Goal: Task Accomplishment & Management: Use online tool/utility

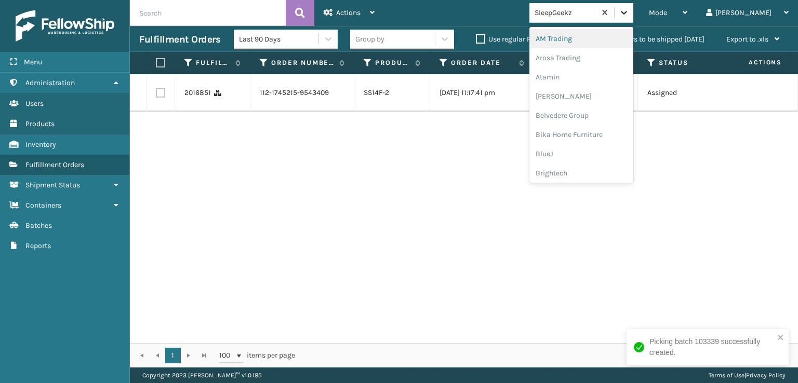
click at [629, 15] on icon at bounding box center [624, 12] width 10 height 10
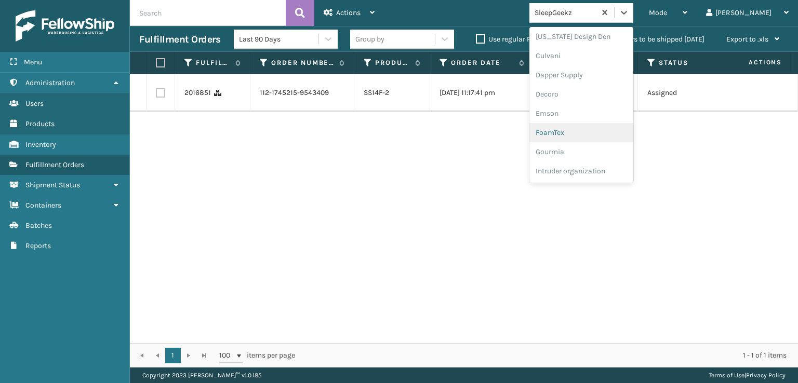
click at [613, 130] on div "FoamTex" at bounding box center [581, 132] width 104 height 19
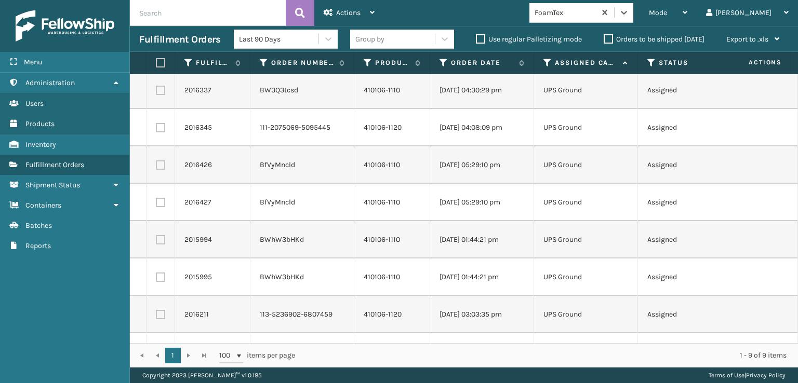
scroll to position [0, 0]
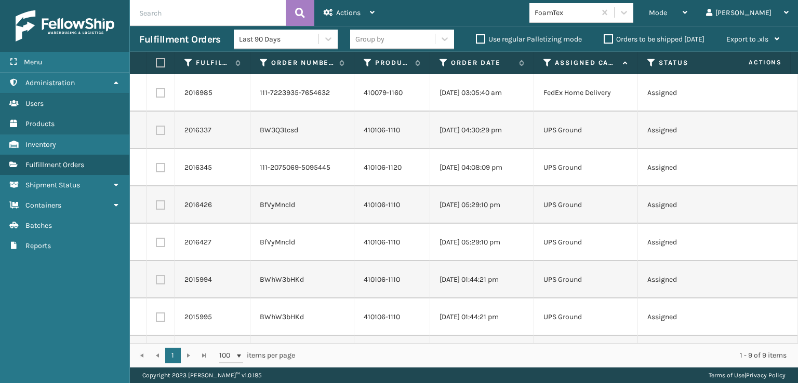
click at [159, 61] on label at bounding box center [159, 62] width 6 height 9
click at [156, 61] on input "checkbox" at bounding box center [156, 63] width 1 height 7
checkbox input "true"
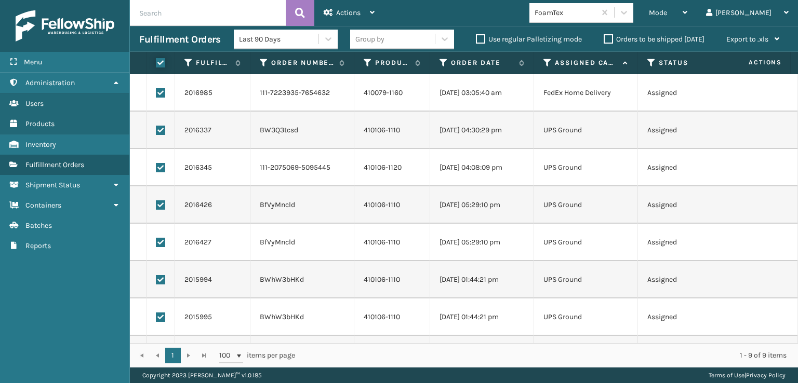
checkbox input "true"
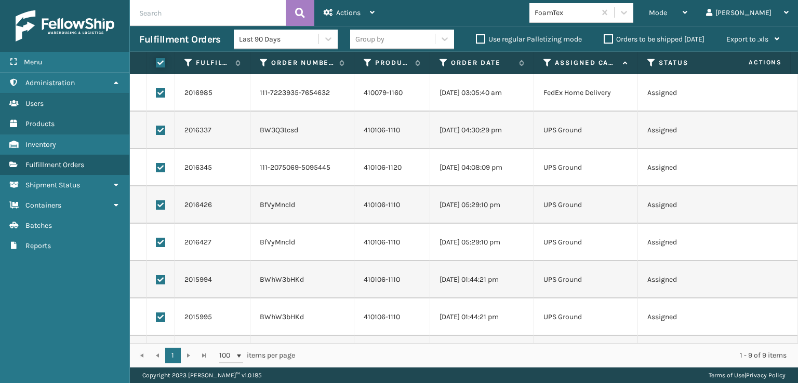
checkbox input "true"
click at [362, 13] on div "Actions" at bounding box center [349, 13] width 51 height 26
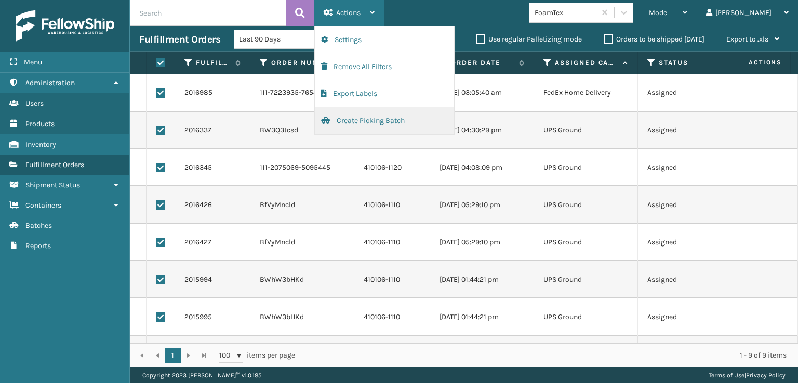
click at [375, 119] on button "Create Picking Batch" at bounding box center [384, 121] width 139 height 27
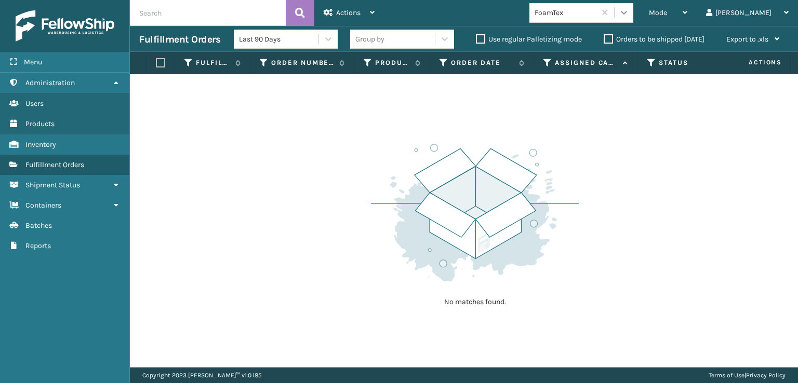
click at [633, 19] on div at bounding box center [623, 12] width 19 height 19
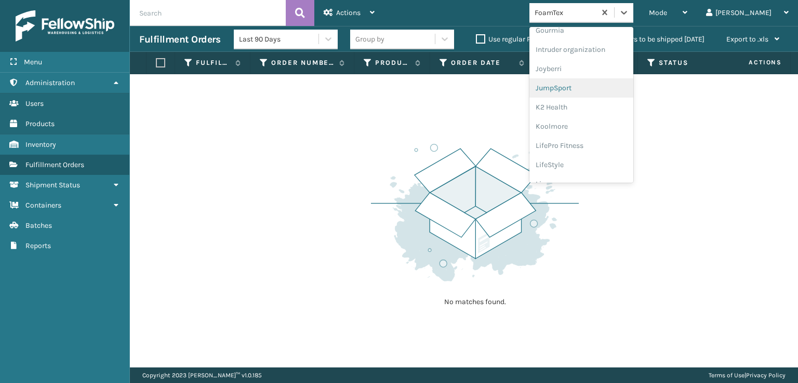
scroll to position [328, 0]
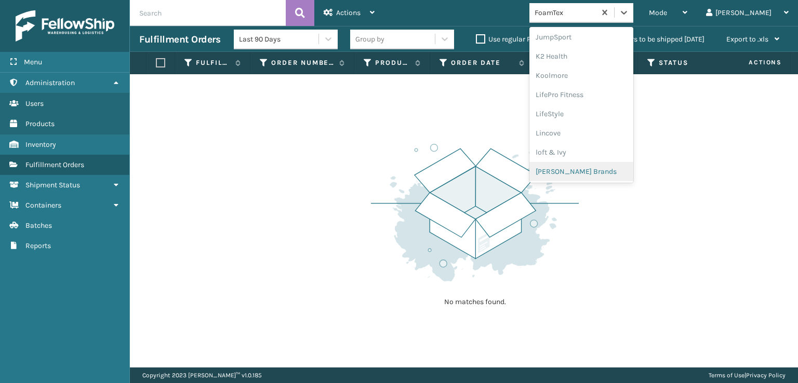
click at [609, 170] on div "[PERSON_NAME] Brands" at bounding box center [581, 171] width 104 height 19
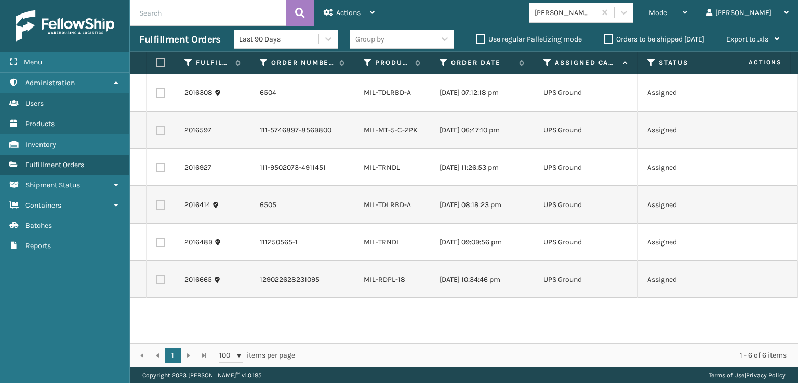
click at [161, 59] on label at bounding box center [159, 62] width 6 height 9
click at [156, 60] on input "checkbox" at bounding box center [156, 63] width 1 height 7
checkbox input "true"
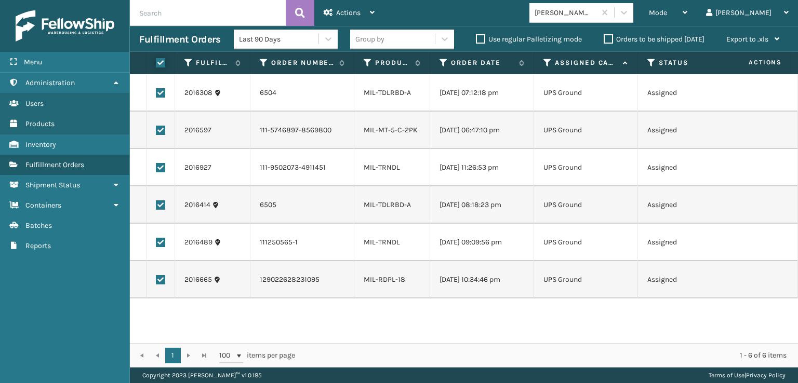
checkbox input "true"
click at [341, 8] on span "Actions" at bounding box center [348, 12] width 24 height 9
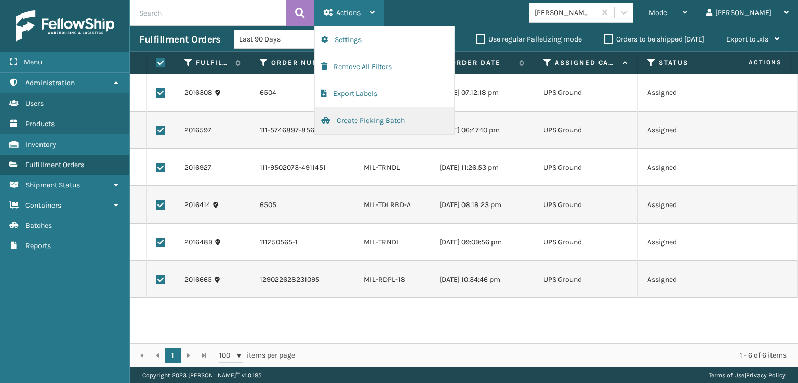
click at [362, 123] on button "Create Picking Batch" at bounding box center [384, 121] width 139 height 27
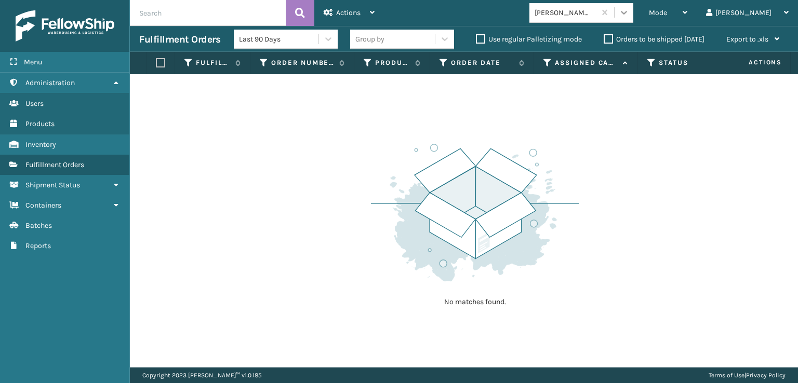
click at [633, 6] on div at bounding box center [623, 12] width 19 height 19
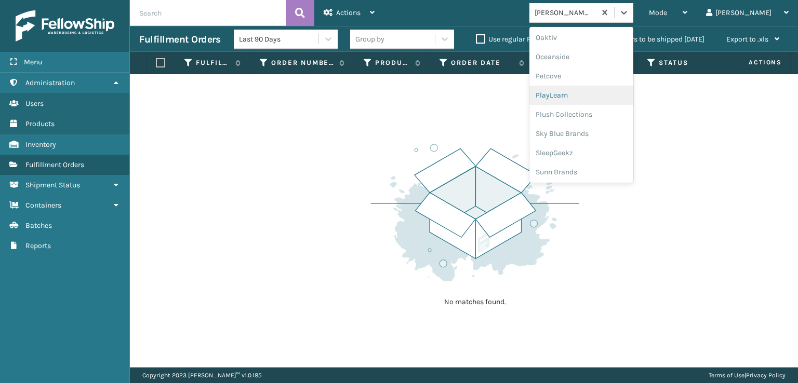
scroll to position [502, 0]
click at [608, 112] on div "Plush Collections" at bounding box center [581, 113] width 104 height 19
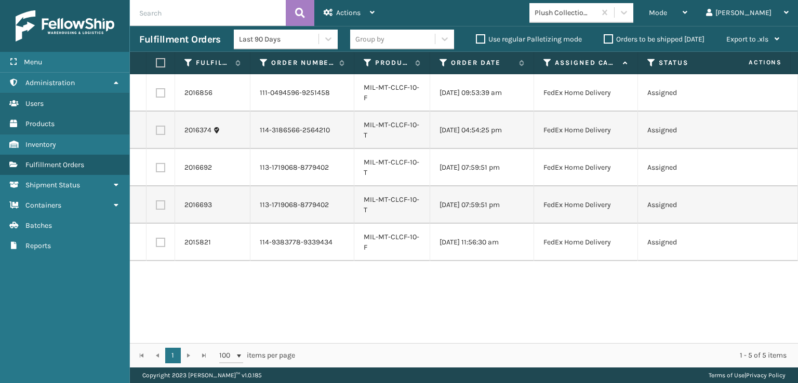
click at [156, 65] on label at bounding box center [159, 62] width 6 height 9
click at [156, 65] on input "checkbox" at bounding box center [156, 63] width 1 height 7
checkbox input "true"
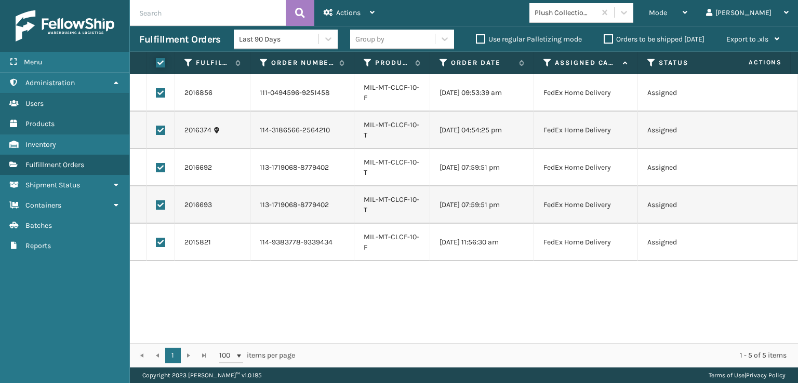
checkbox input "true"
click at [347, 9] on span "Actions" at bounding box center [348, 12] width 24 height 9
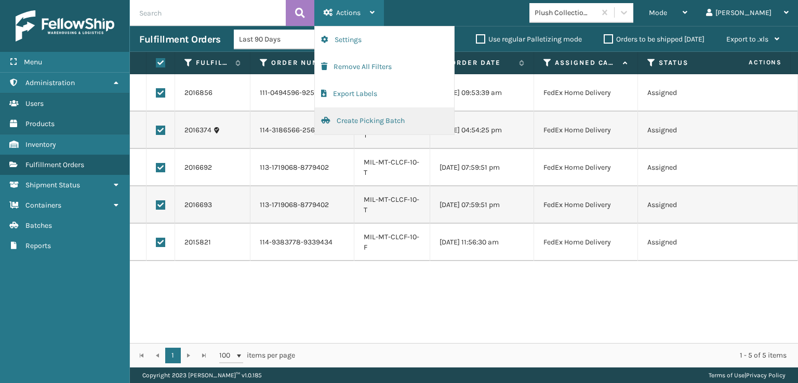
click at [357, 118] on button "Create Picking Batch" at bounding box center [384, 121] width 139 height 27
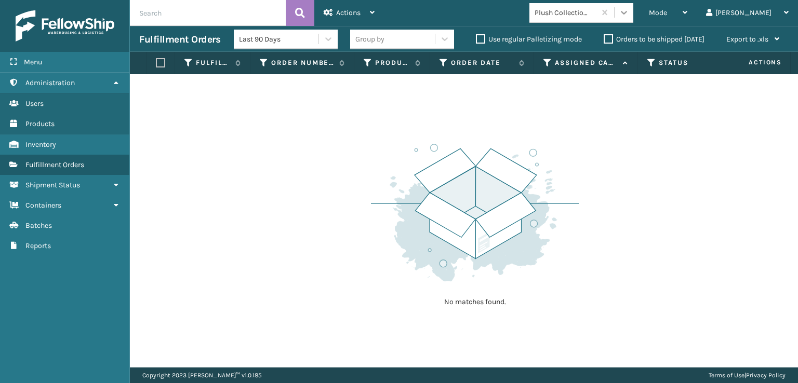
click at [629, 15] on icon at bounding box center [624, 12] width 10 height 10
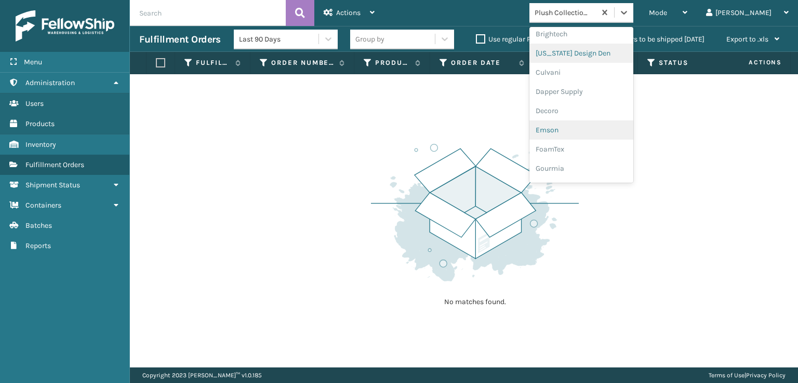
scroll to position [156, 0]
click at [617, 130] on div "FoamTex" at bounding box center [581, 132] width 104 height 19
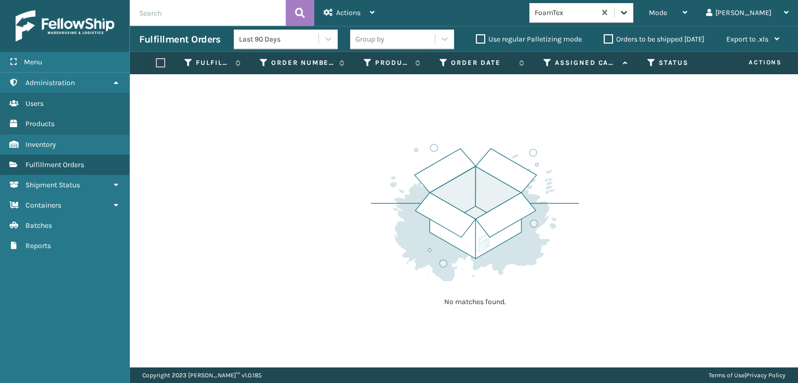
click at [633, 6] on div at bounding box center [623, 12] width 19 height 19
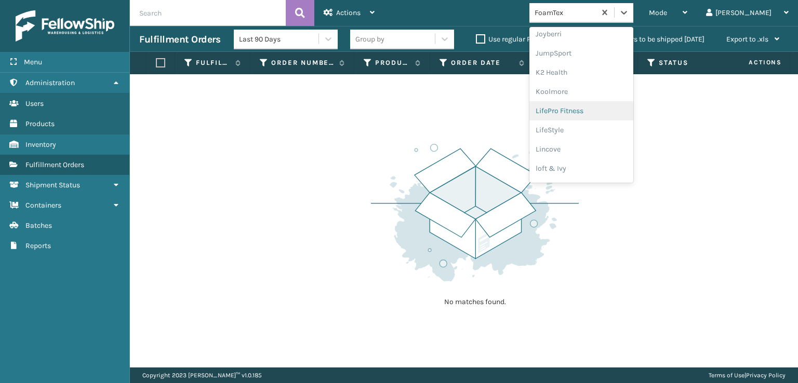
scroll to position [328, 0]
click at [604, 176] on div "[PERSON_NAME] Brands" at bounding box center [581, 171] width 104 height 19
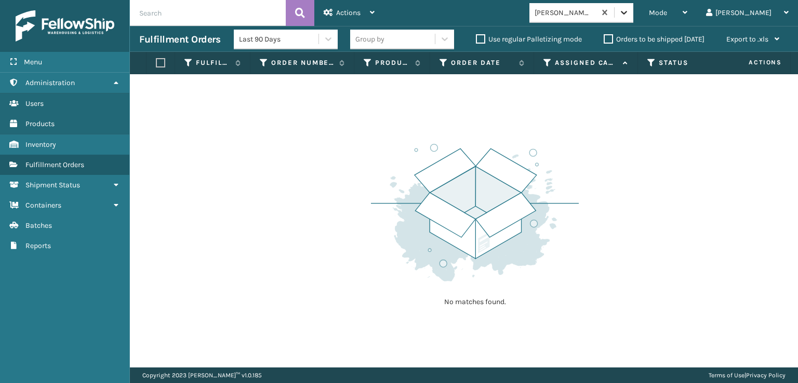
click at [629, 13] on icon at bounding box center [624, 12] width 10 height 10
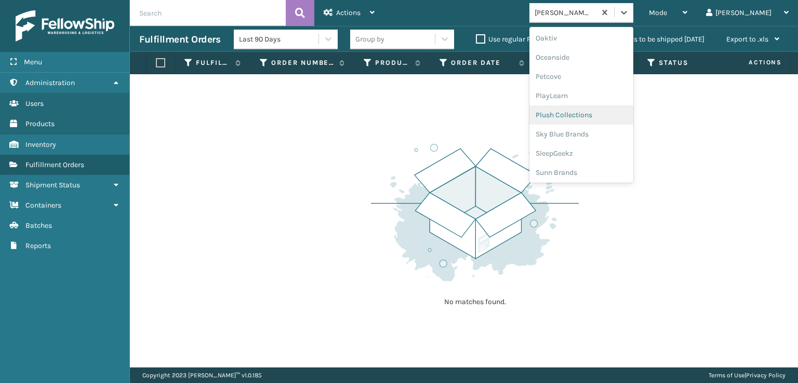
scroll to position [502, 0]
click at [622, 156] on div "SleepGeekz" at bounding box center [581, 151] width 104 height 19
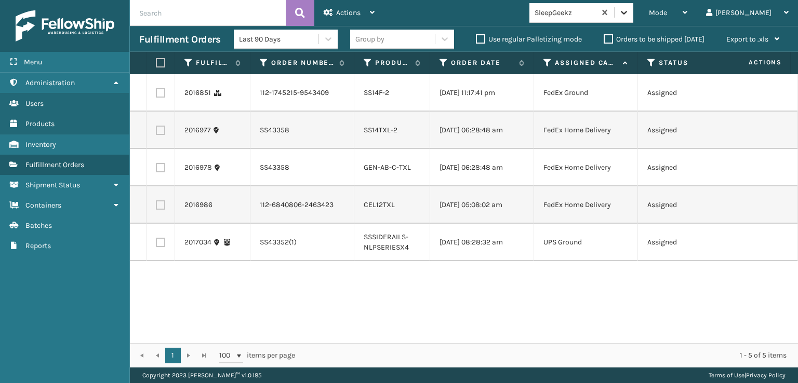
click at [629, 9] on icon at bounding box center [624, 12] width 10 height 10
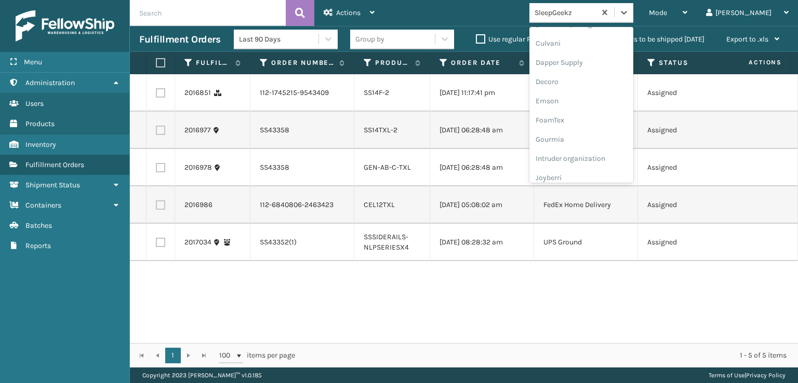
scroll to position [208, 0]
click at [627, 79] on div "FoamTex" at bounding box center [581, 80] width 104 height 19
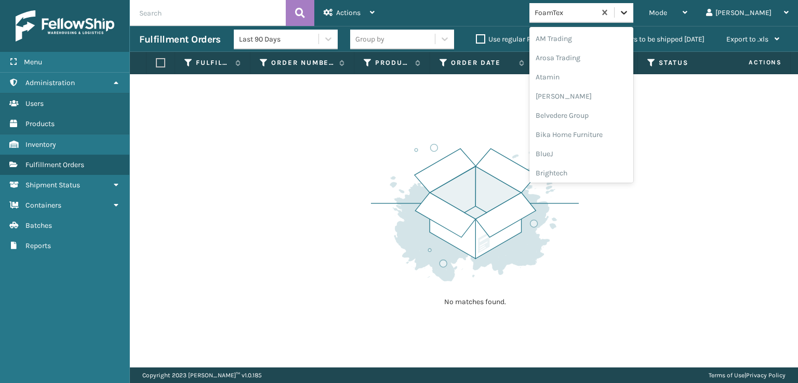
click at [629, 15] on icon at bounding box center [624, 12] width 10 height 10
click at [614, 167] on div "[PERSON_NAME] Brands" at bounding box center [581, 171] width 104 height 19
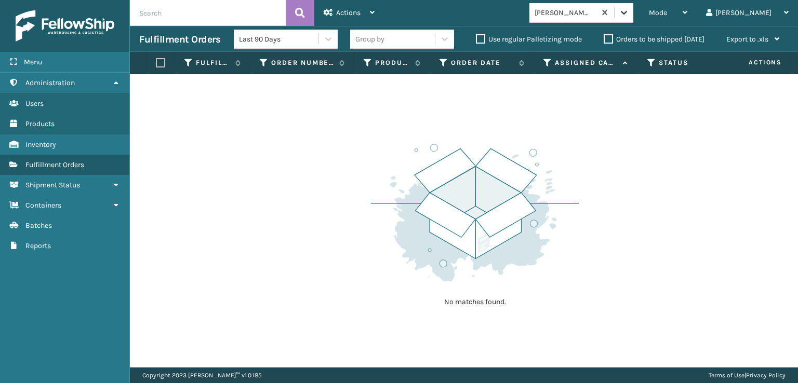
click at [629, 10] on icon at bounding box center [624, 12] width 10 height 10
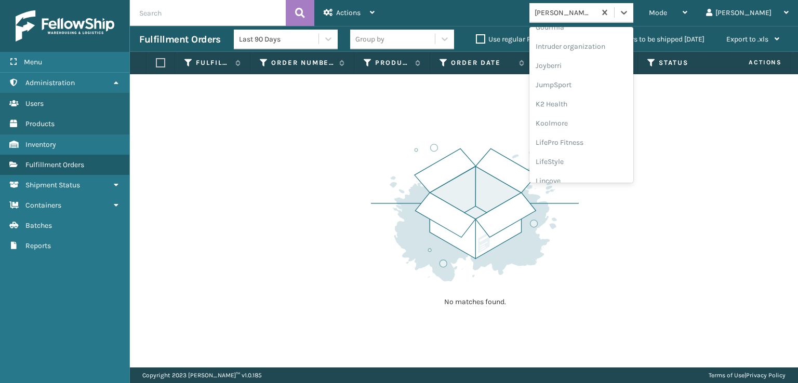
scroll to position [312, 0]
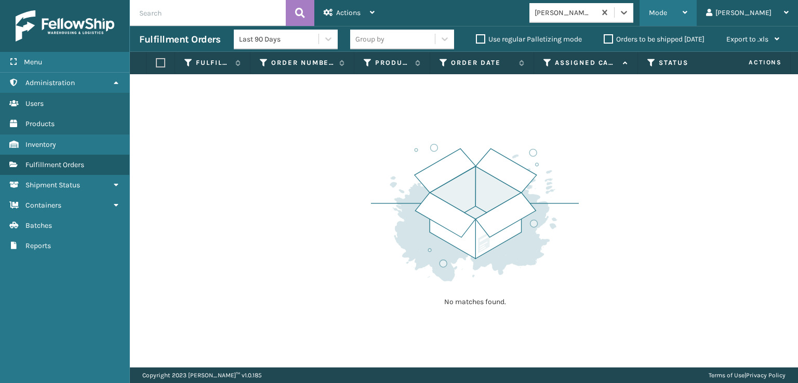
click at [690, 7] on div "Mode Regular Mode Picking Mode Labeling Mode Exit Scan Mode" at bounding box center [667, 13] width 57 height 26
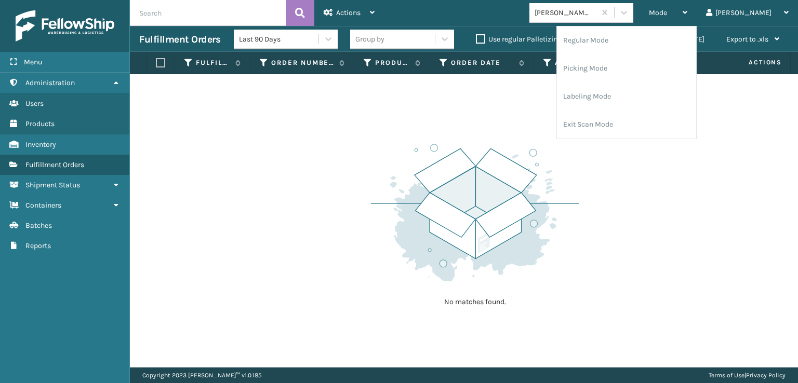
click at [576, 98] on div "No matches found." at bounding box center [464, 220] width 668 height 293
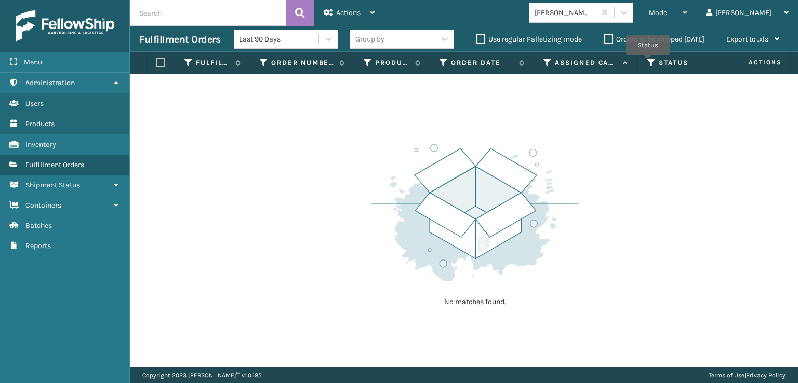
click at [648, 62] on icon at bounding box center [651, 62] width 8 height 9
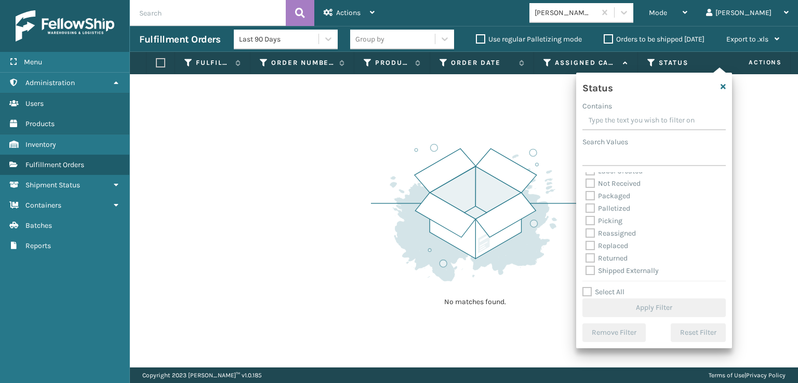
scroll to position [58, 0]
click at [592, 218] on label "Picking" at bounding box center [603, 220] width 37 height 9
click at [586, 218] on input "Picking" at bounding box center [585, 217] width 1 height 7
checkbox input "true"
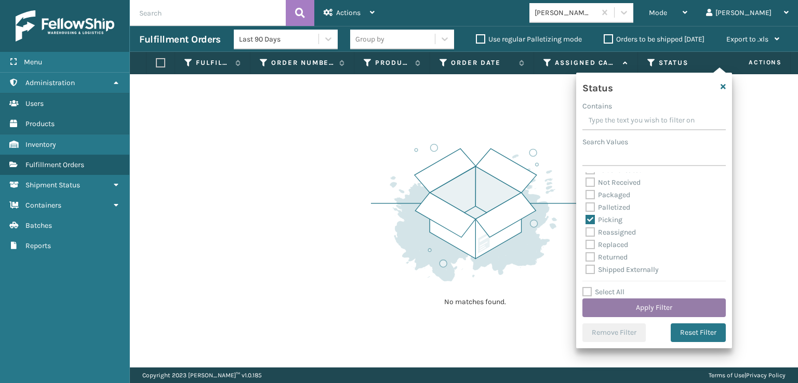
click at [625, 312] on button "Apply Filter" at bounding box center [653, 308] width 143 height 19
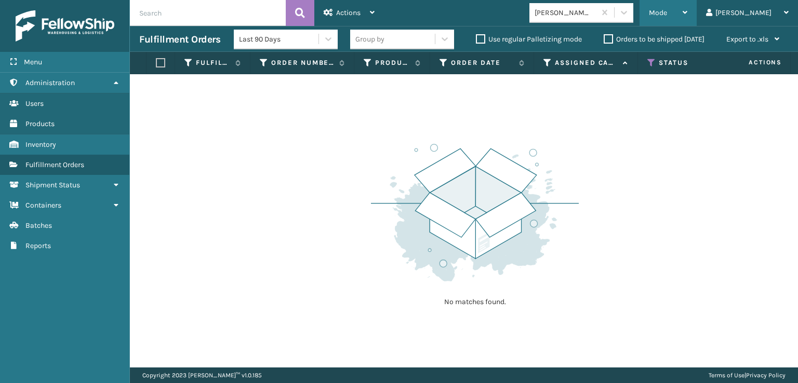
click at [687, 5] on div "Mode" at bounding box center [668, 13] width 38 height 26
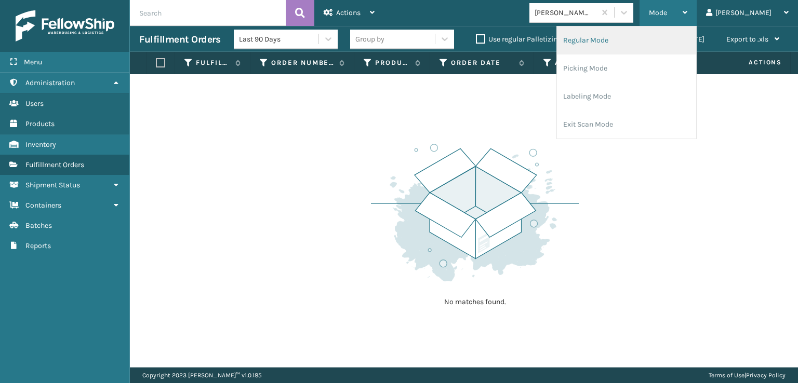
click at [639, 40] on li "Regular Mode" at bounding box center [626, 40] width 139 height 28
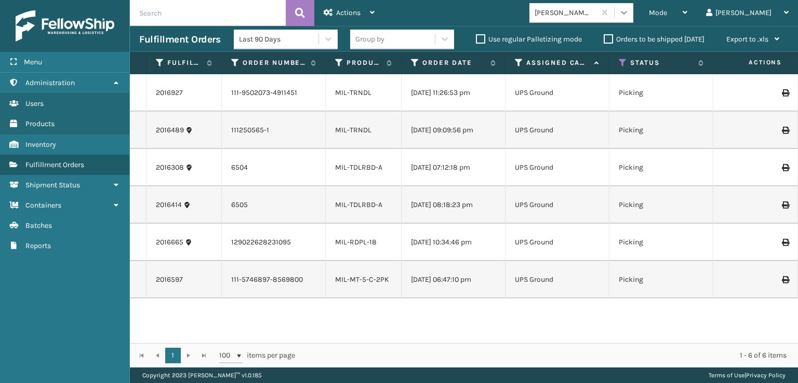
click at [629, 17] on icon at bounding box center [624, 12] width 10 height 10
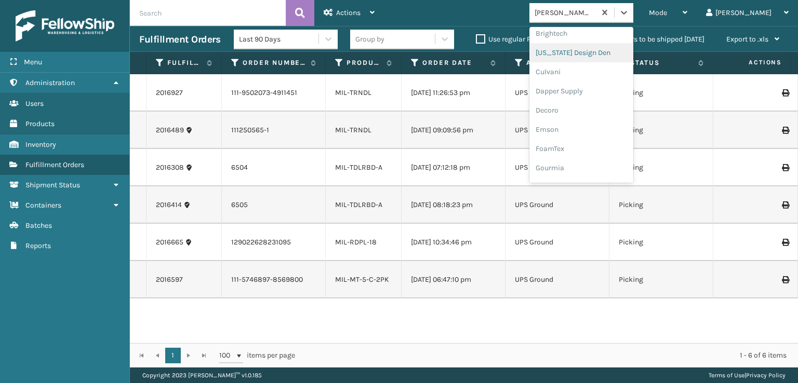
scroll to position [156, 0]
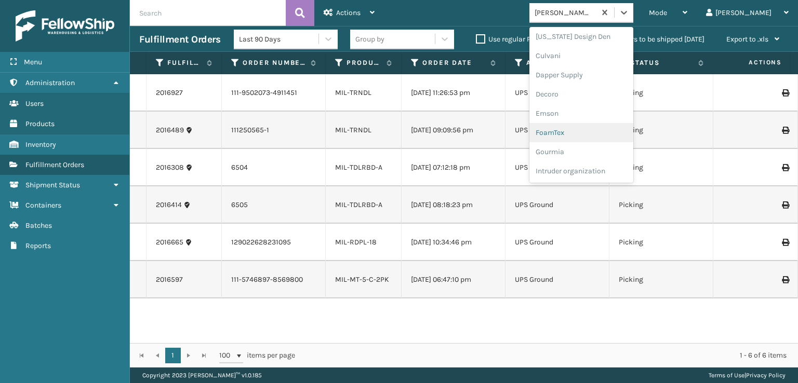
click at [606, 126] on div "FoamTex" at bounding box center [581, 132] width 104 height 19
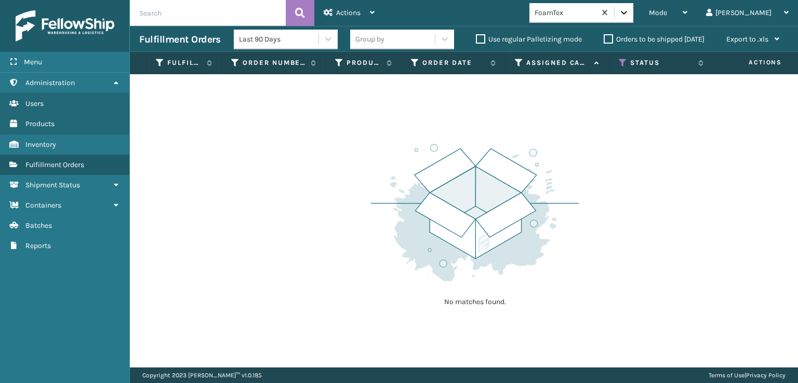
click at [633, 15] on div at bounding box center [623, 12] width 19 height 19
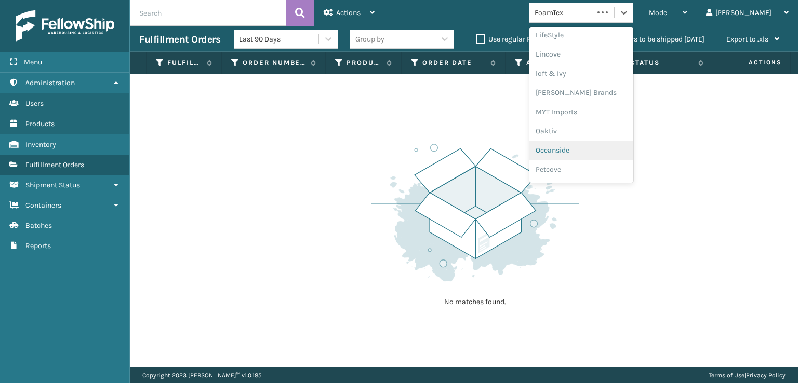
scroll to position [502, 0]
click at [621, 155] on div "SleepGeekz" at bounding box center [581, 151] width 104 height 19
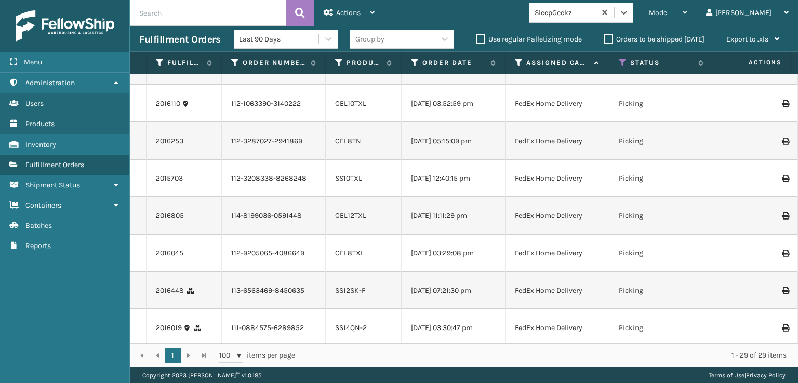
scroll to position [245, 0]
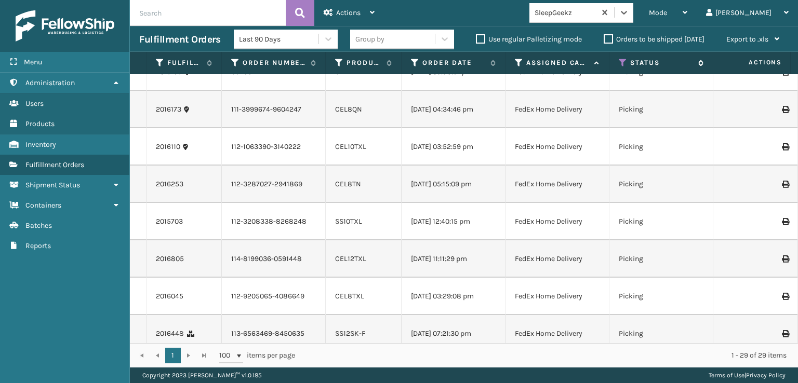
click at [627, 59] on div "Status" at bounding box center [661, 62] width 85 height 9
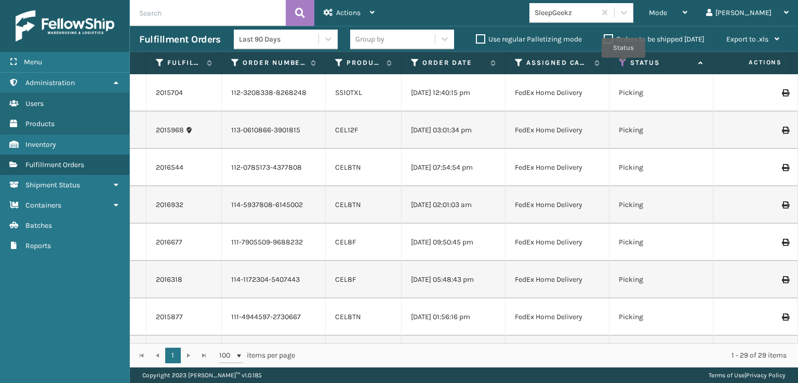
click at [623, 65] on icon at bounding box center [623, 62] width 8 height 9
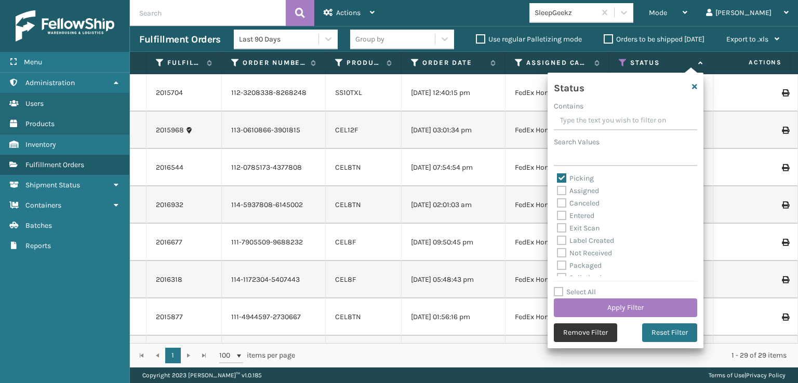
click at [603, 337] on button "Remove Filter" at bounding box center [585, 333] width 63 height 19
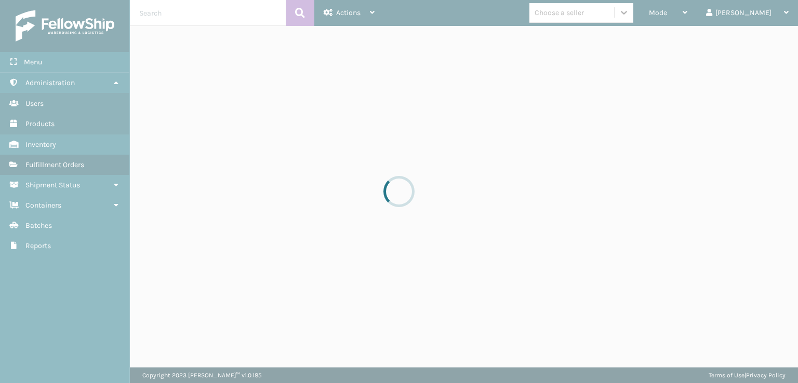
click at [607, 22] on div at bounding box center [399, 191] width 798 height 383
click at [589, 5] on div at bounding box center [399, 191] width 798 height 383
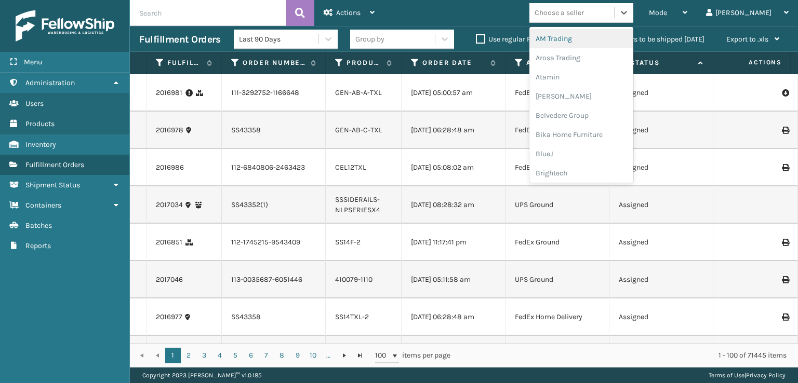
click at [584, 15] on div "Choose a seller" at bounding box center [558, 12] width 49 height 11
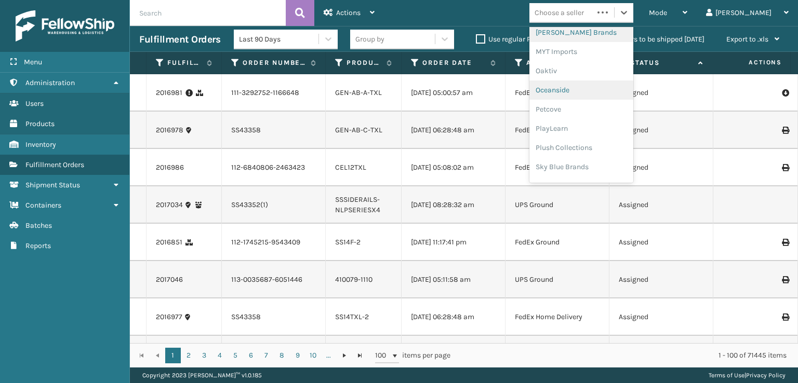
scroll to position [502, 0]
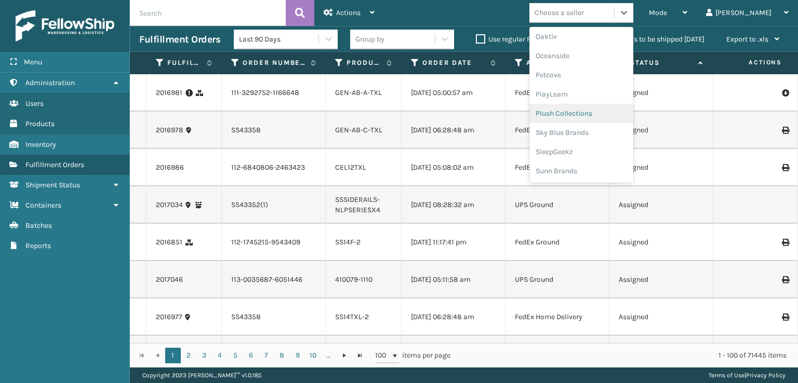
click at [589, 112] on div "Plush Collections" at bounding box center [581, 113] width 104 height 19
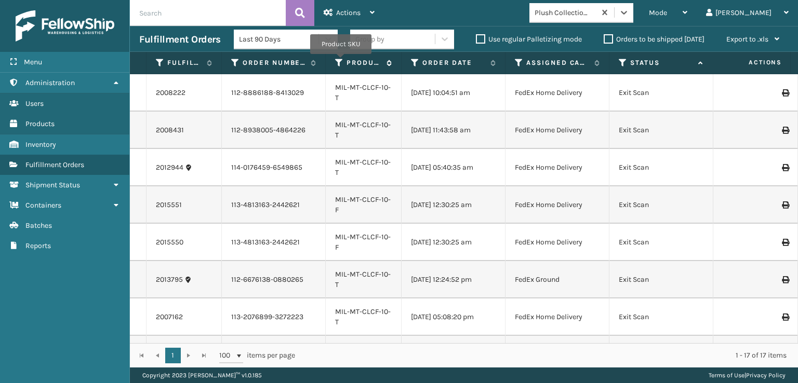
click at [341, 61] on icon at bounding box center [339, 62] width 8 height 9
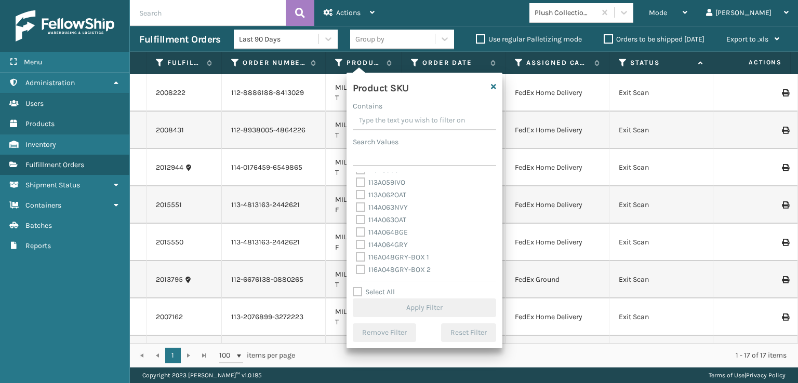
scroll to position [571, 0]
click at [418, 60] on icon at bounding box center [415, 62] width 8 height 9
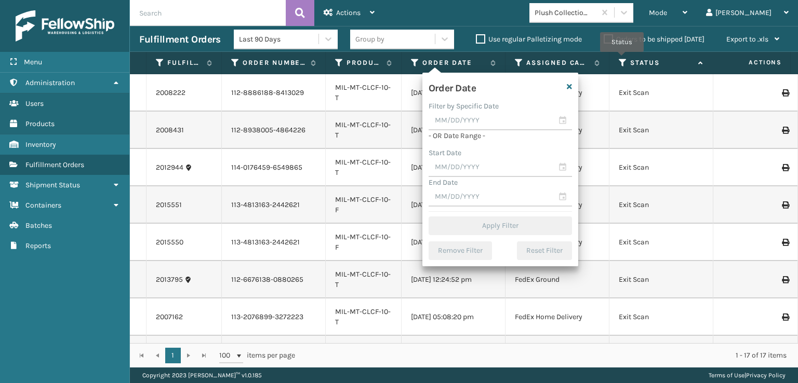
click at [622, 59] on icon at bounding box center [623, 62] width 8 height 9
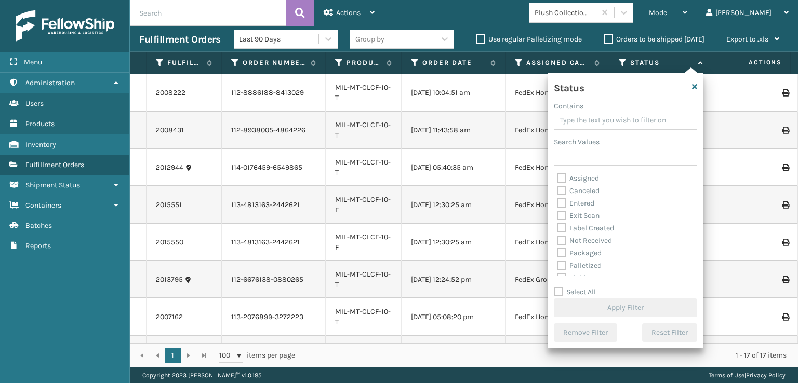
click at [572, 266] on label "Palletized" at bounding box center [579, 265] width 45 height 9
click at [557, 266] on input "Palletized" at bounding box center [557, 263] width 1 height 7
checkbox input "true"
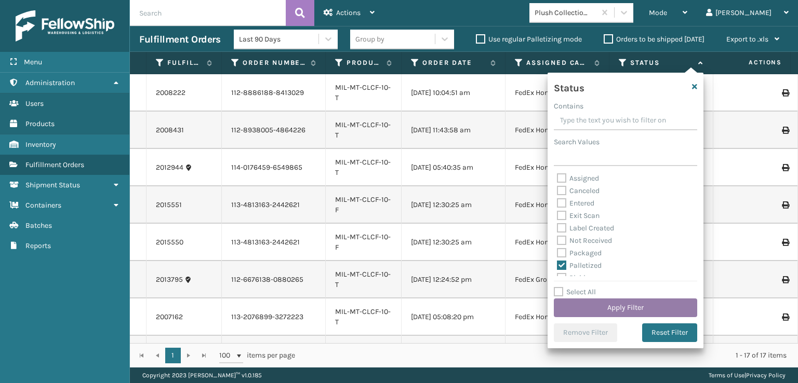
click at [582, 304] on button "Apply Filter" at bounding box center [625, 308] width 143 height 19
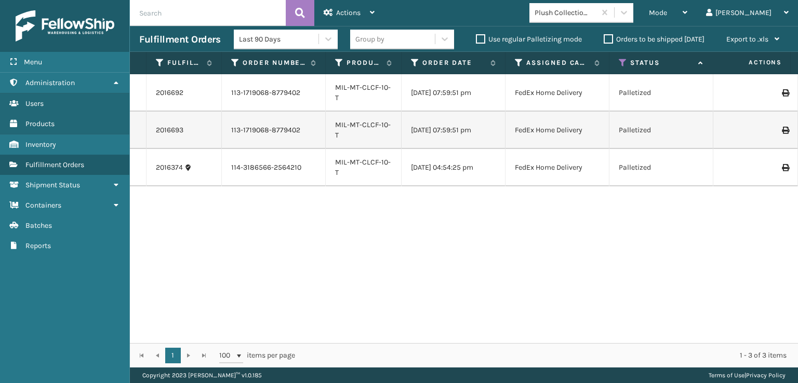
drag, startPoint x: 497, startPoint y: 131, endPoint x: 500, endPoint y: 154, distance: 22.6
click at [430, 185] on td "[DATE] 04:54:25 pm" at bounding box center [454, 167] width 104 height 37
click at [775, 171] on td at bounding box center [759, 167] width 78 height 37
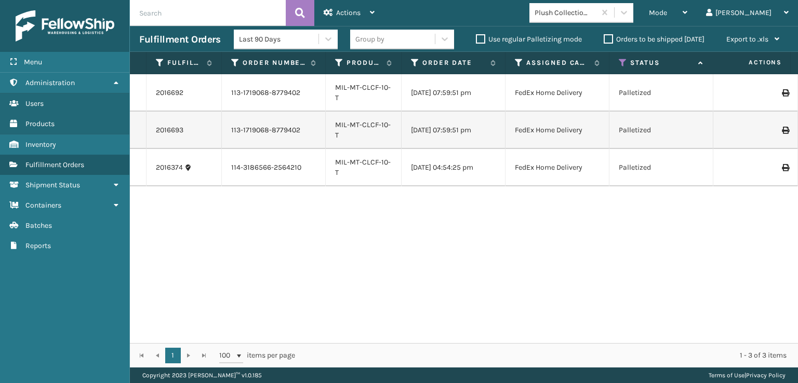
click at [782, 168] on icon at bounding box center [785, 167] width 6 height 7
click at [782, 162] on td at bounding box center [759, 167] width 78 height 37
click at [782, 169] on icon at bounding box center [785, 167] width 6 height 7
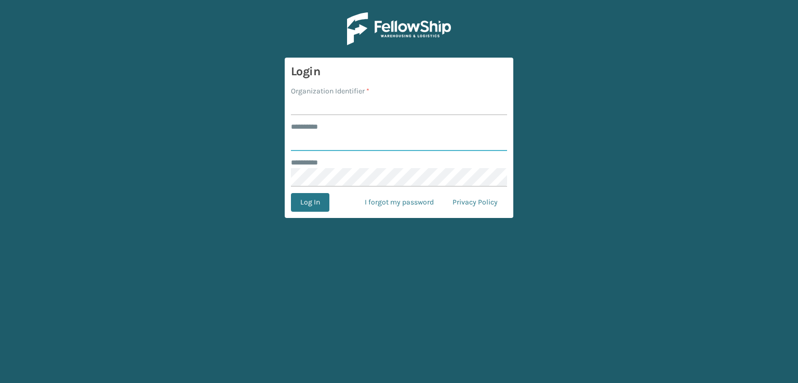
type input "***"
click at [321, 98] on input "Organization Identifier *" at bounding box center [399, 106] width 216 height 19
type input "sleepgeekz warehouse"
click at [305, 206] on button "Log In" at bounding box center [310, 202] width 38 height 19
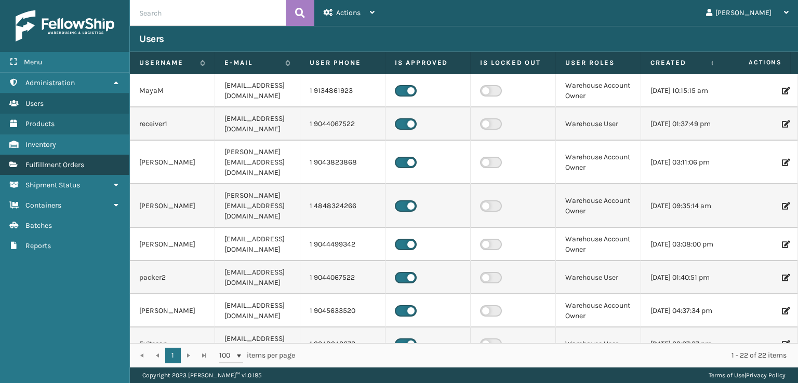
click at [39, 165] on span "Fulfillment Orders" at bounding box center [54, 165] width 59 height 9
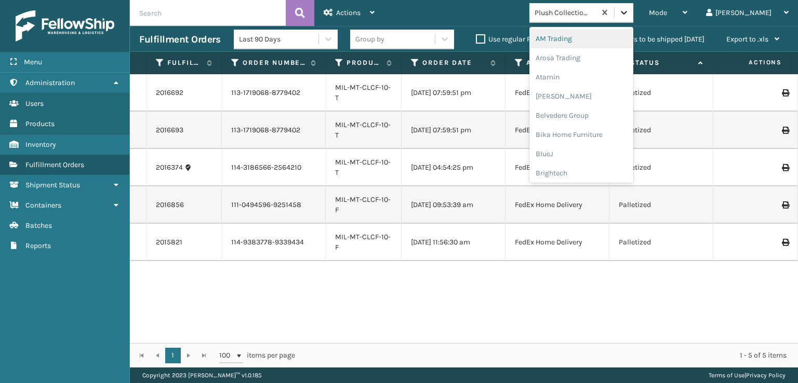
click at [629, 13] on icon at bounding box center [624, 12] width 10 height 10
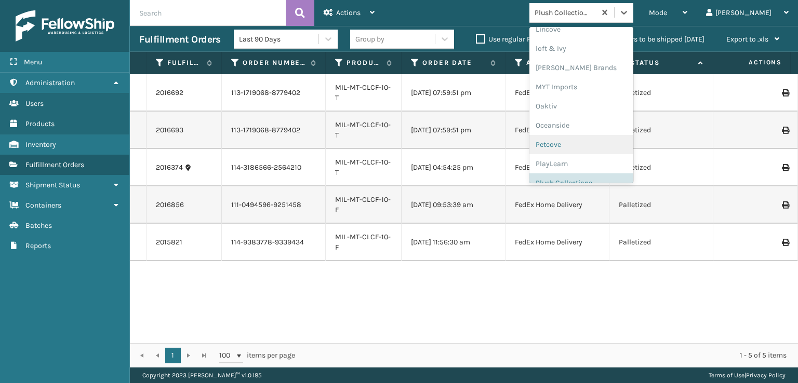
scroll to position [502, 0]
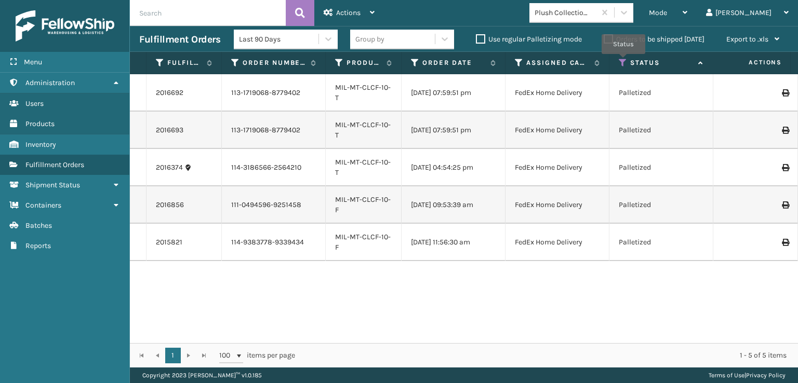
click at [623, 61] on icon at bounding box center [623, 62] width 8 height 9
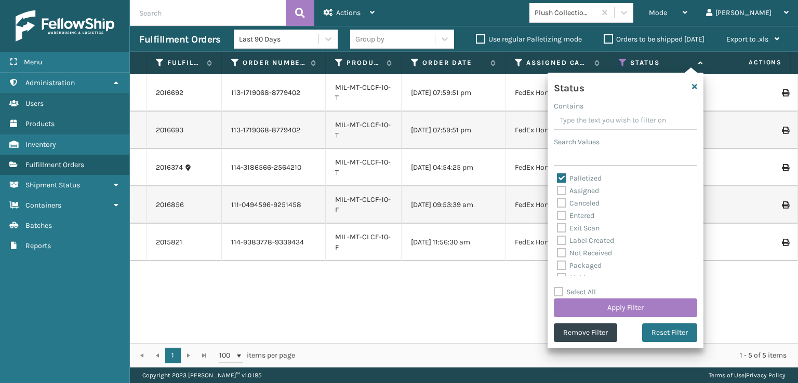
click at [559, 180] on label "Palletized" at bounding box center [579, 178] width 45 height 9
click at [557, 179] on input "Palletized" at bounding box center [557, 175] width 1 height 7
checkbox input "false"
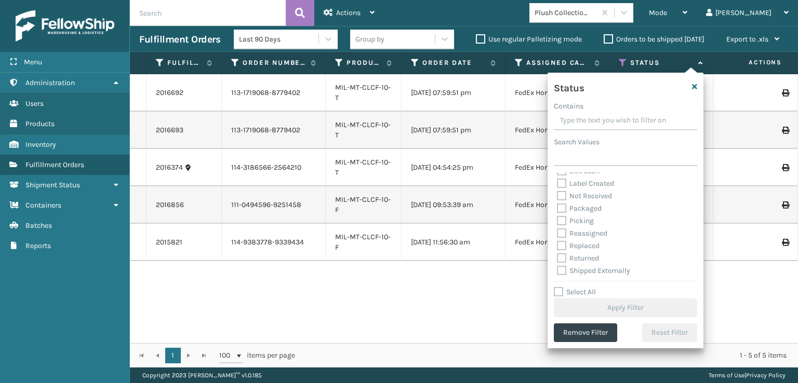
scroll to position [58, 0]
click at [559, 221] on label "Picking" at bounding box center [575, 220] width 37 height 9
click at [557, 221] on input "Picking" at bounding box center [557, 217] width 1 height 7
checkbox input "true"
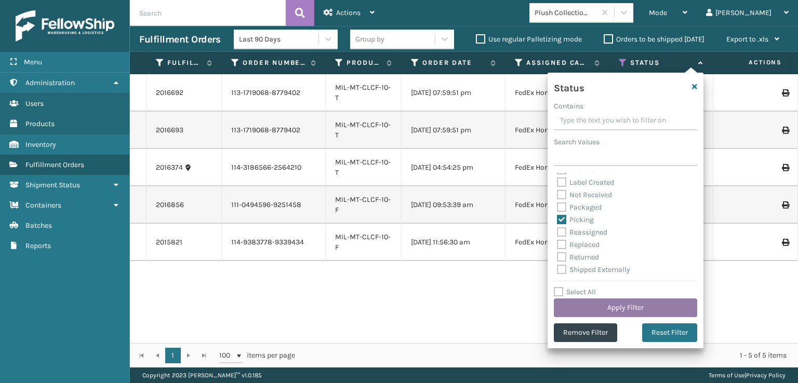
click at [590, 305] on button "Apply Filter" at bounding box center [625, 308] width 143 height 19
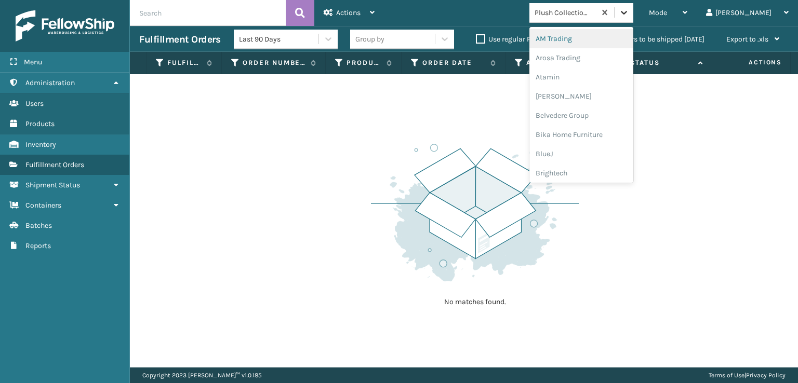
click at [633, 4] on div at bounding box center [623, 12] width 19 height 19
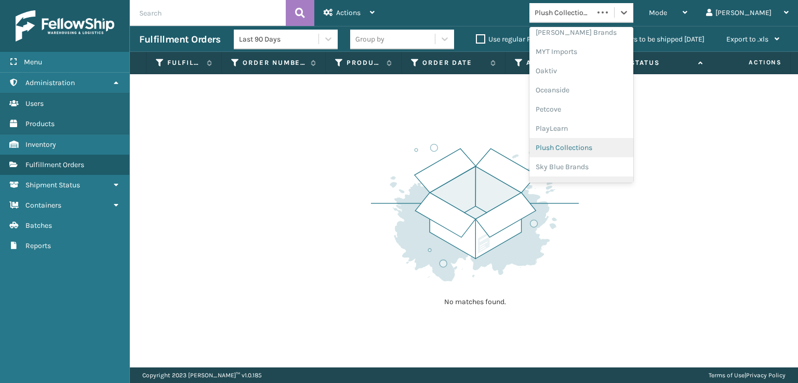
scroll to position [502, 0]
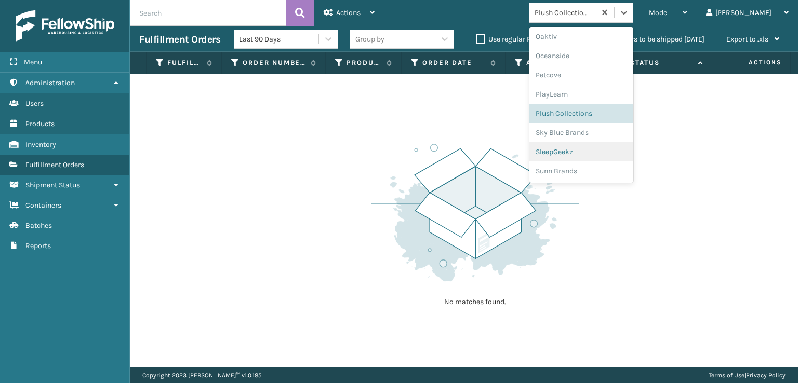
click at [607, 150] on div "SleepGeekz" at bounding box center [581, 151] width 104 height 19
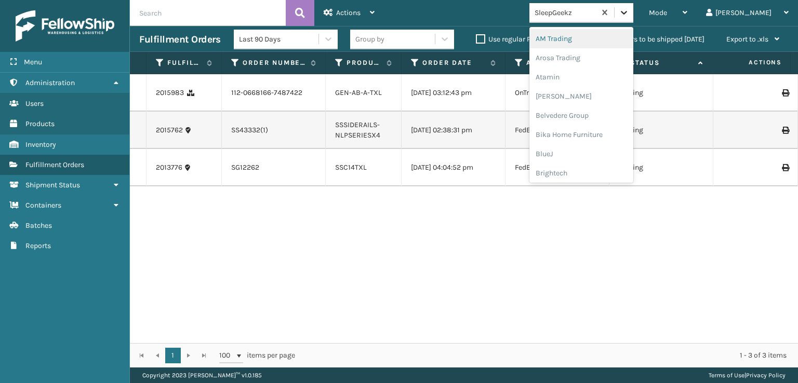
click at [633, 13] on div at bounding box center [623, 12] width 19 height 19
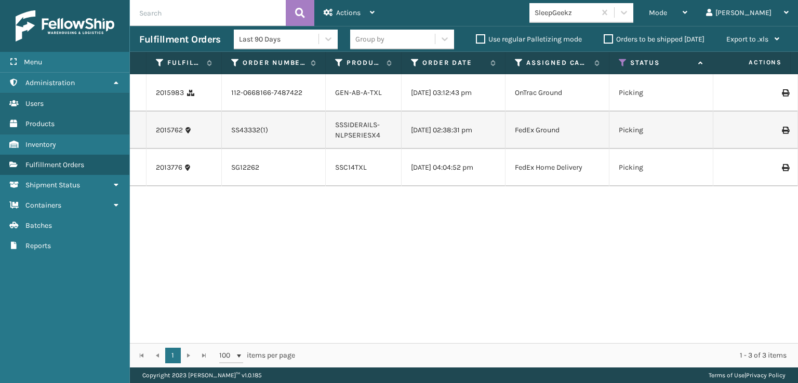
click at [661, 293] on div "2015983 112-0668166-7487422 GEN-AB-A-TXL [DATE] 03:12:43 pm OnTrac Ground Picki…" at bounding box center [464, 208] width 668 height 269
click at [622, 59] on icon at bounding box center [623, 62] width 8 height 9
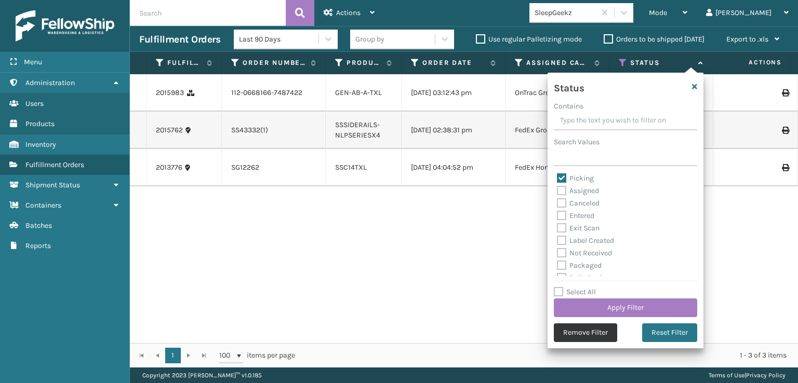
click at [584, 332] on button "Remove Filter" at bounding box center [585, 333] width 63 height 19
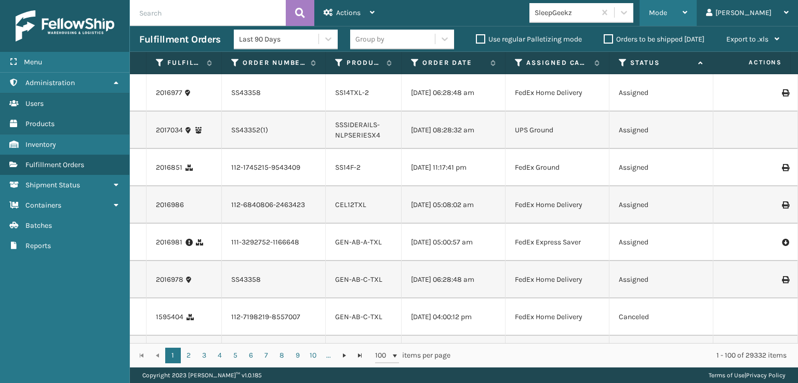
click at [667, 8] on span "Mode" at bounding box center [658, 12] width 18 height 9
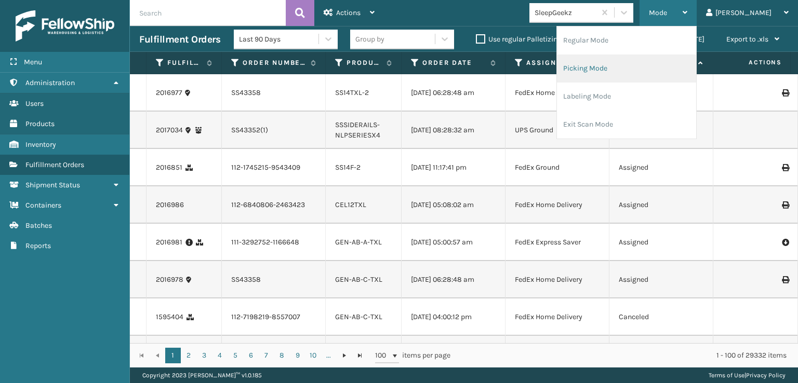
click at [626, 67] on li "Picking Mode" at bounding box center [626, 69] width 139 height 28
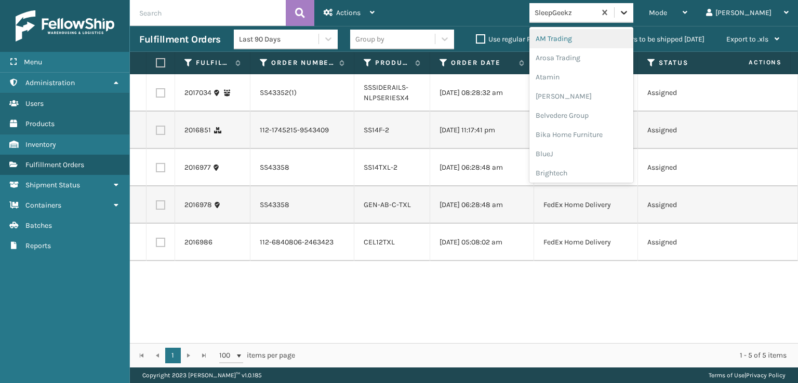
click at [633, 19] on div at bounding box center [623, 12] width 19 height 19
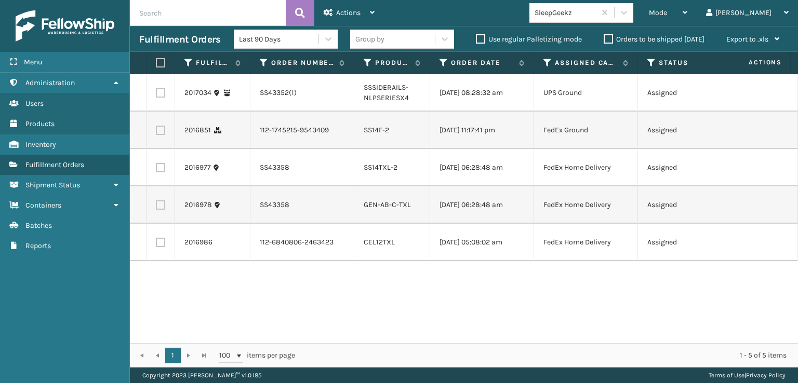
click at [535, 365] on div "Copyright 2023 [PERSON_NAME]™ v 1.0.185 Terms of Use | Privacy Policy" at bounding box center [464, 376] width 668 height 16
click at [687, 21] on div "Mode" at bounding box center [668, 13] width 38 height 26
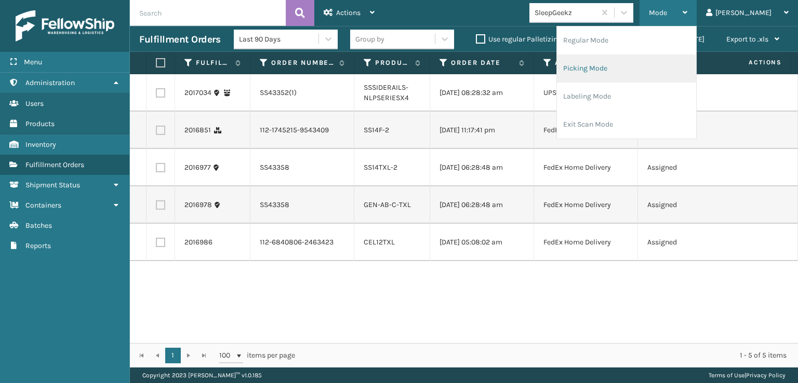
click at [621, 67] on li "Picking Mode" at bounding box center [626, 69] width 139 height 28
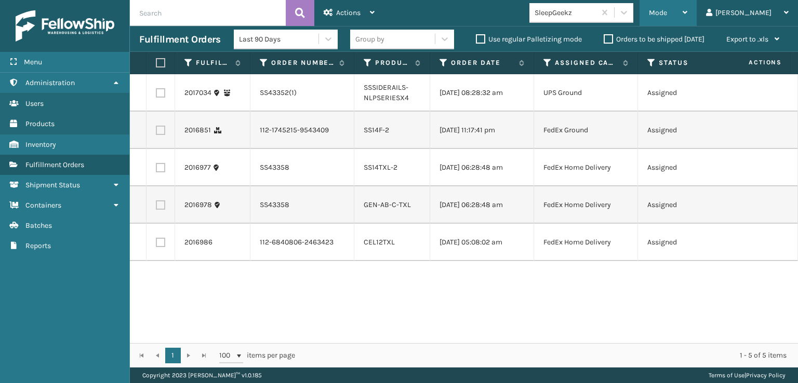
click at [667, 10] on span "Mode" at bounding box center [658, 12] width 18 height 9
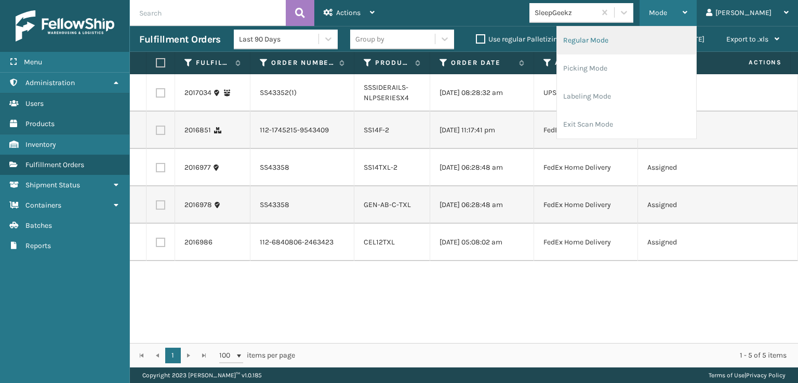
click at [622, 38] on li "Regular Mode" at bounding box center [626, 40] width 139 height 28
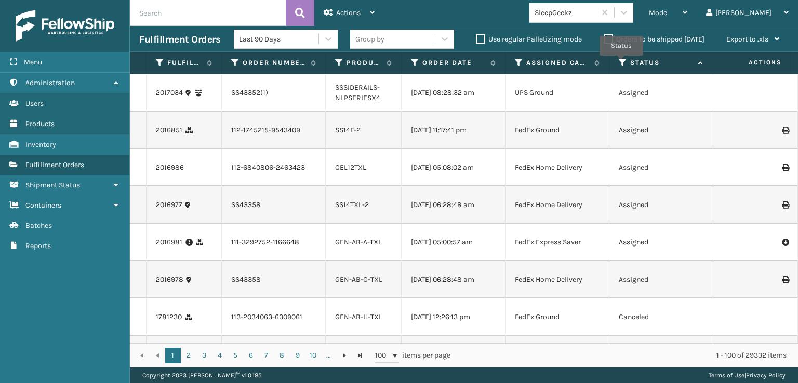
click at [621, 63] on icon at bounding box center [623, 62] width 8 height 9
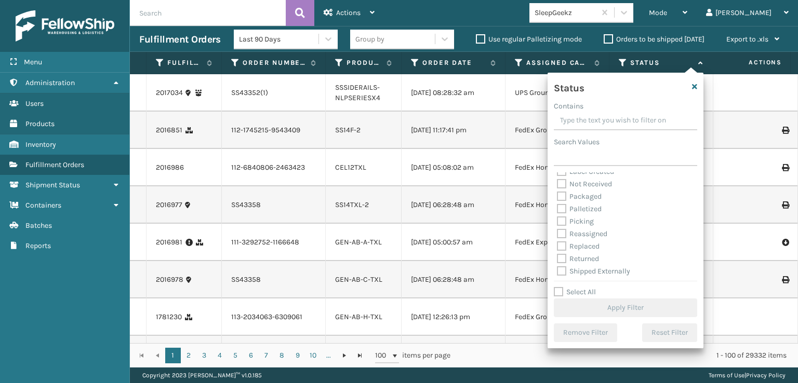
scroll to position [58, 0]
click at [563, 221] on label "Picking" at bounding box center [575, 220] width 37 height 9
click at [557, 221] on input "Picking" at bounding box center [557, 217] width 1 height 7
checkbox input "true"
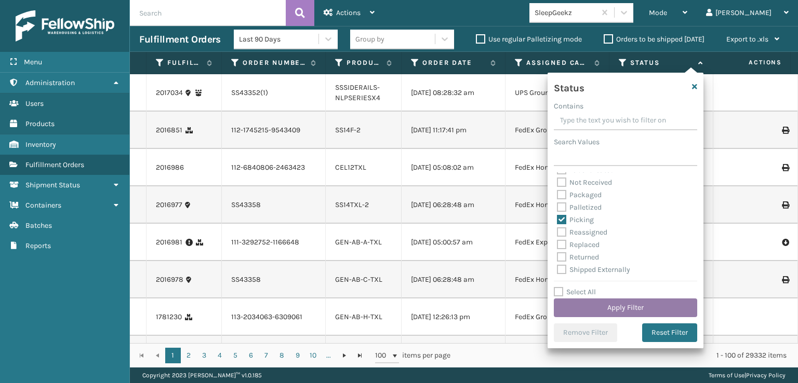
click at [594, 308] on button "Apply Filter" at bounding box center [625, 308] width 143 height 19
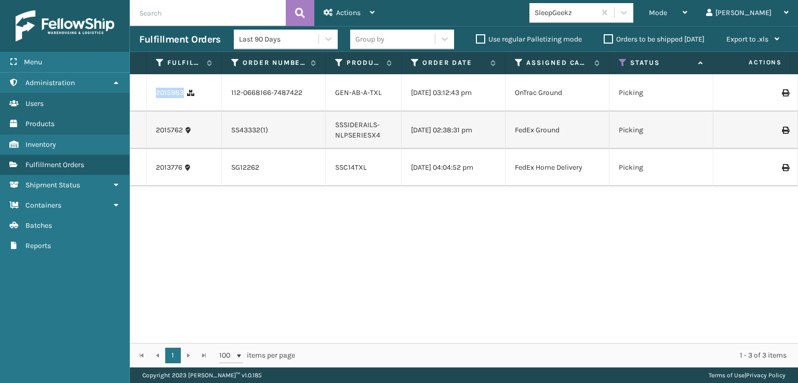
drag, startPoint x: 152, startPoint y: 93, endPoint x: 183, endPoint y: 98, distance: 31.6
click at [183, 98] on td "2015983" at bounding box center [183, 92] width 75 height 37
copy link "2015983"
click at [687, 19] on div "Mode" at bounding box center [668, 13] width 38 height 26
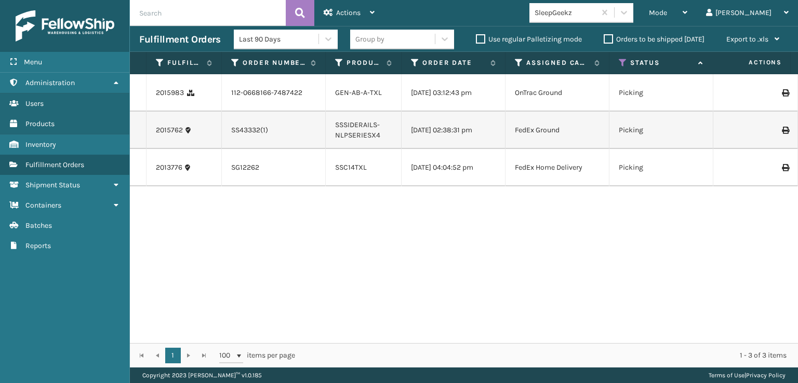
click at [517, 292] on div "2015983 112-0668166-7487422 GEN-AB-A-TXL [DATE] 03:12:43 pm OnTrac Ground Picki…" at bounding box center [464, 208] width 668 height 269
click at [622, 65] on icon at bounding box center [623, 62] width 8 height 9
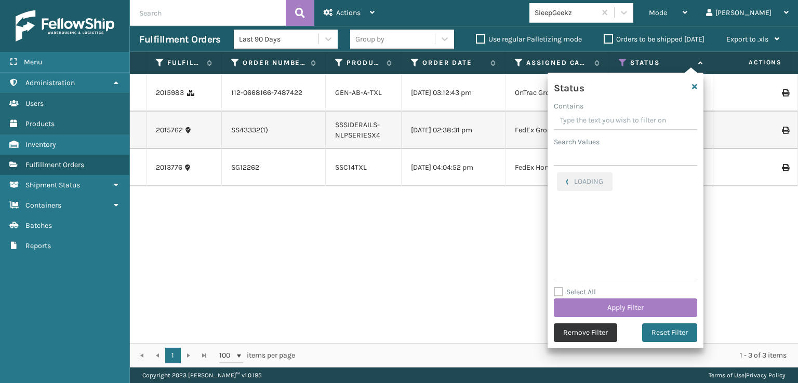
click at [578, 336] on button "Remove Filter" at bounding box center [585, 333] width 63 height 19
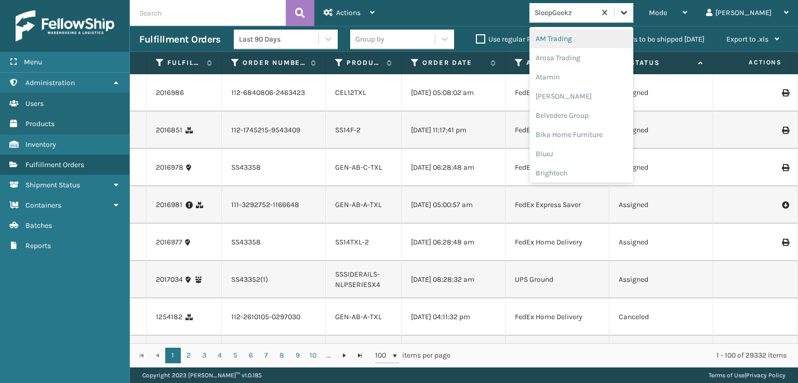
click at [629, 8] on icon at bounding box center [624, 12] width 10 height 10
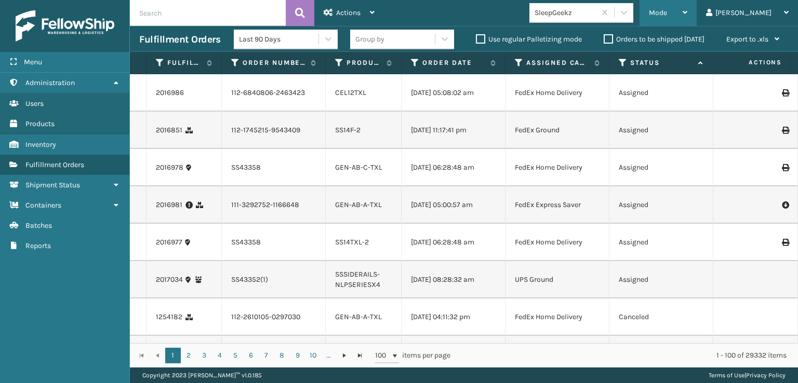
click at [667, 13] on span "Mode" at bounding box center [658, 12] width 18 height 9
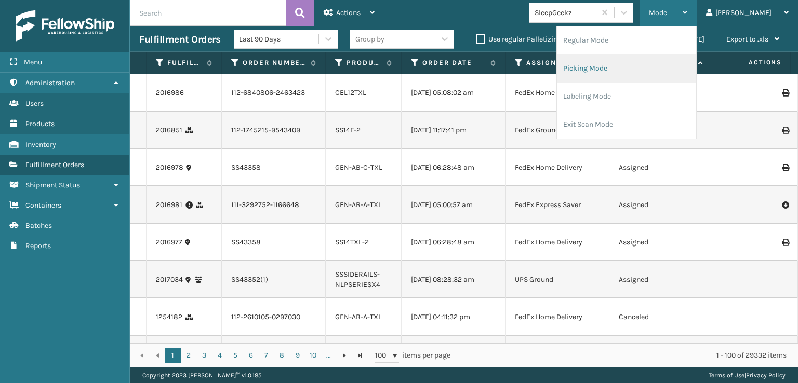
click at [624, 66] on li "Picking Mode" at bounding box center [626, 69] width 139 height 28
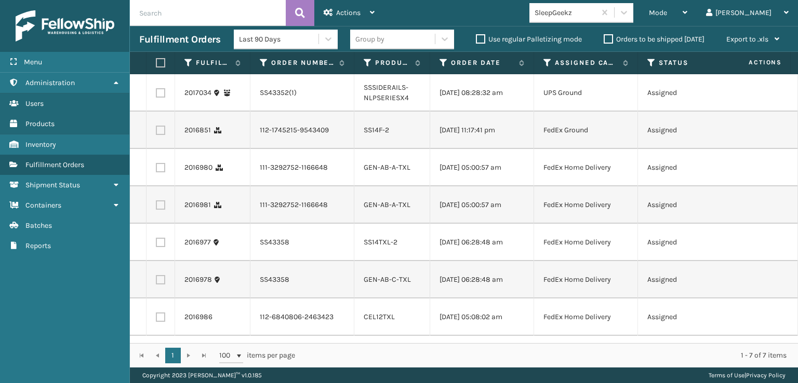
click at [157, 133] on label at bounding box center [160, 130] width 9 height 9
click at [156, 132] on input "checkbox" at bounding box center [156, 129] width 1 height 7
checkbox input "true"
click at [162, 172] on label at bounding box center [160, 167] width 9 height 9
click at [156, 170] on input "checkbox" at bounding box center [156, 166] width 1 height 7
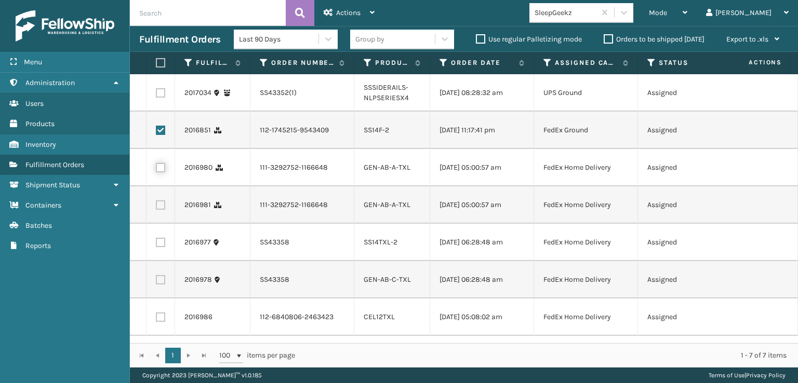
checkbox input "true"
click at [158, 224] on td at bounding box center [160, 204] width 29 height 37
click at [158, 247] on label at bounding box center [160, 242] width 9 height 9
click at [156, 245] on input "checkbox" at bounding box center [156, 241] width 1 height 7
checkbox input "true"
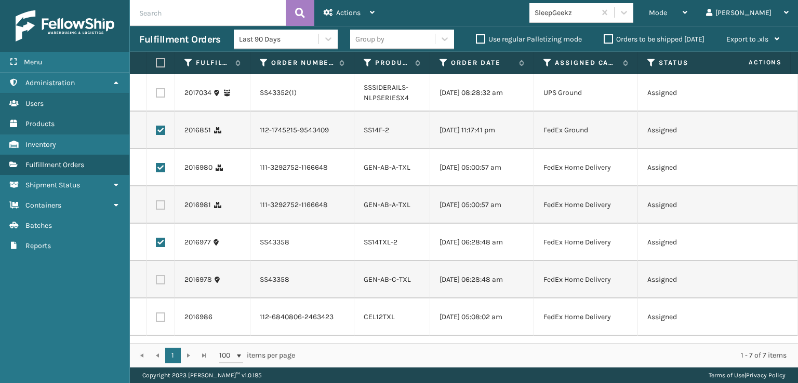
click at [158, 210] on label at bounding box center [160, 204] width 9 height 9
click at [156, 207] on input "checkbox" at bounding box center [156, 203] width 1 height 7
checkbox input "true"
click at [160, 285] on label at bounding box center [160, 279] width 9 height 9
click at [156, 282] on input "checkbox" at bounding box center [156, 278] width 1 height 7
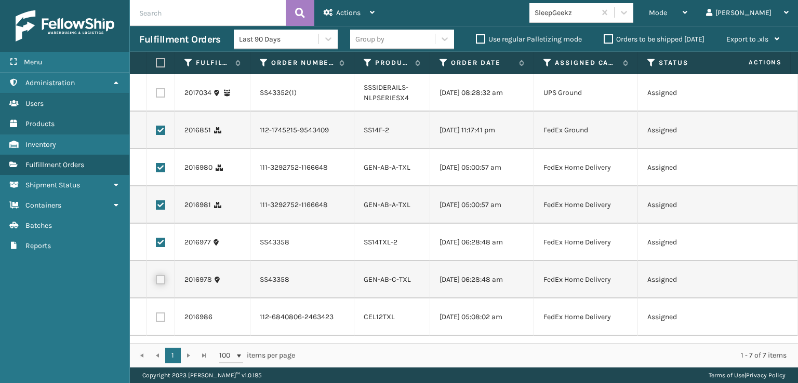
checkbox input "true"
click at [158, 316] on label at bounding box center [160, 317] width 9 height 9
click at [156, 316] on input "checkbox" at bounding box center [156, 316] width 1 height 7
checkbox input "true"
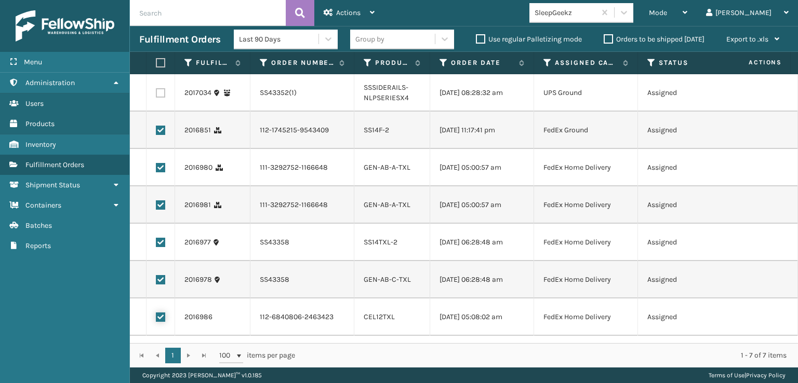
scroll to position [0, 0]
click at [342, 16] on span "Actions" at bounding box center [348, 12] width 24 height 9
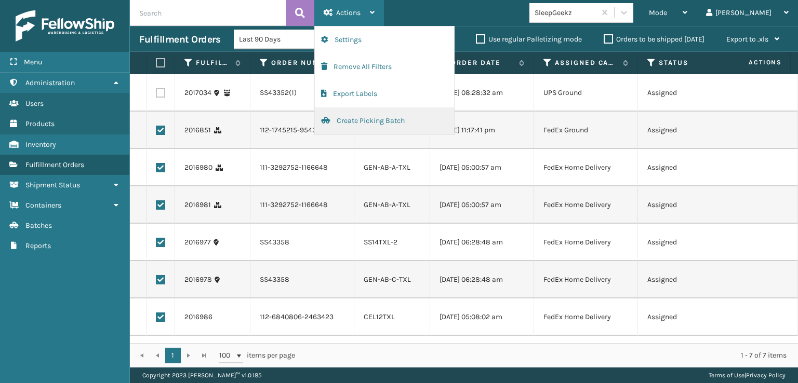
click at [357, 117] on button "Create Picking Batch" at bounding box center [384, 121] width 139 height 27
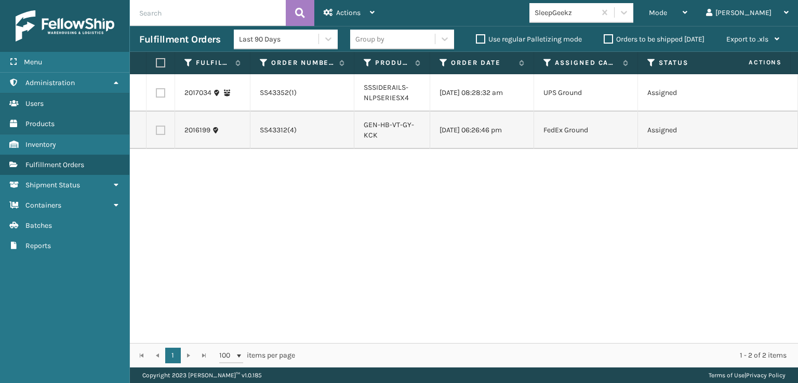
click at [162, 128] on label at bounding box center [160, 130] width 9 height 9
click at [156, 128] on input "checkbox" at bounding box center [156, 129] width 1 height 7
checkbox input "true"
click at [341, 8] on div "Actions" at bounding box center [349, 13] width 51 height 26
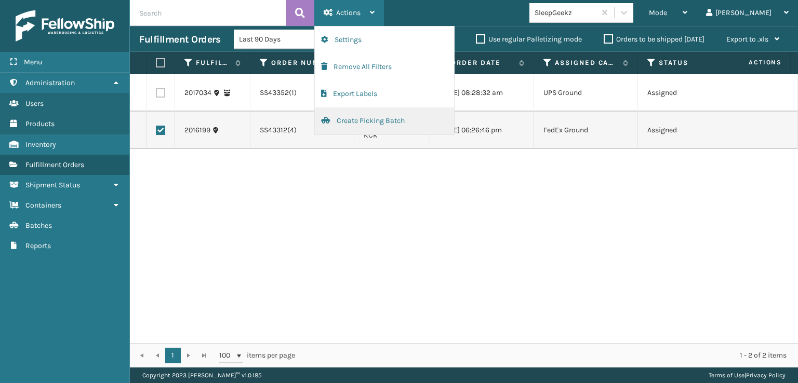
click at [344, 117] on button "Create Picking Batch" at bounding box center [384, 121] width 139 height 27
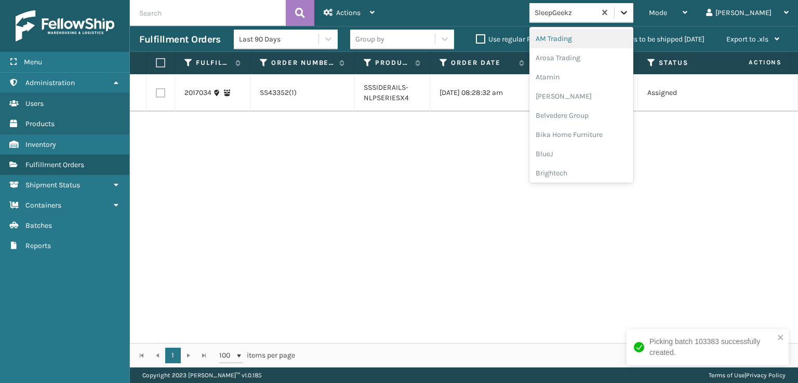
click at [627, 13] on icon at bounding box center [624, 13] width 6 height 4
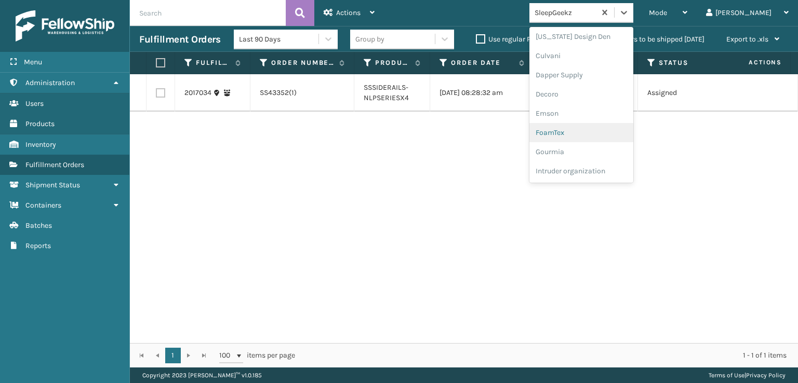
click at [594, 126] on div "FoamTex" at bounding box center [581, 132] width 104 height 19
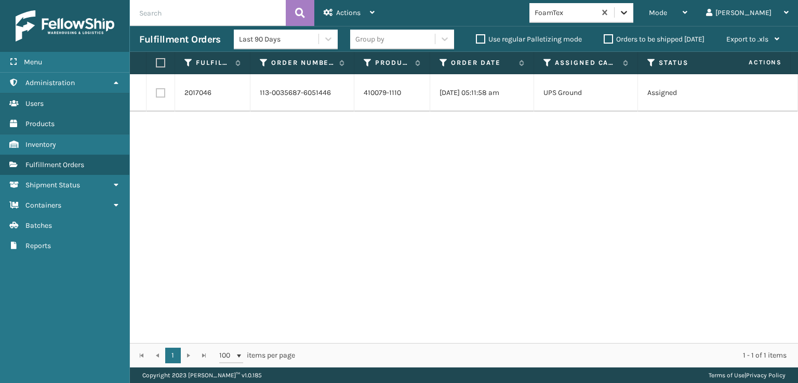
click at [633, 19] on div at bounding box center [623, 12] width 19 height 19
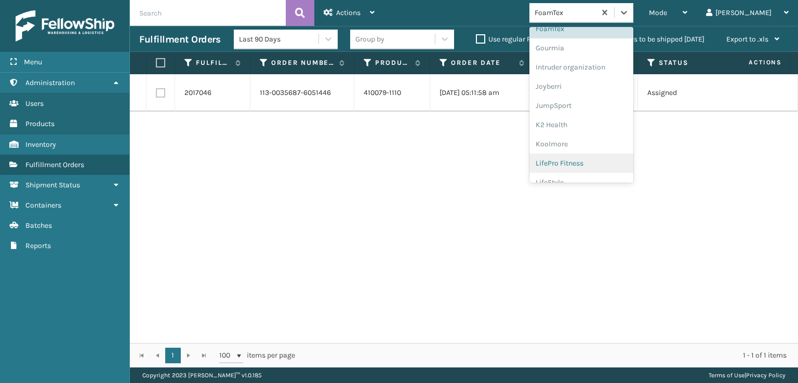
scroll to position [328, 0]
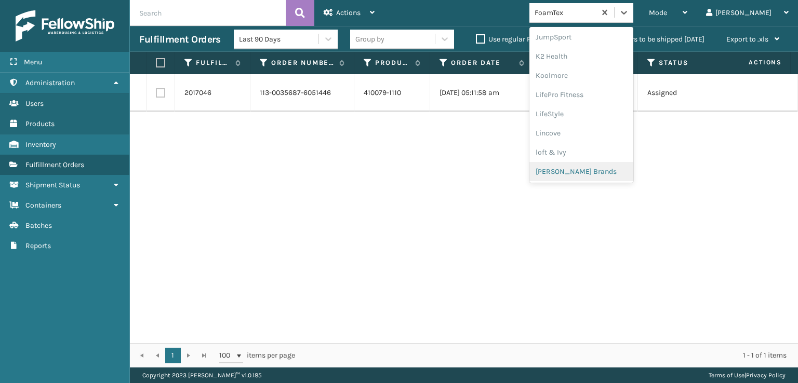
click at [594, 171] on div "[PERSON_NAME] Brands" at bounding box center [581, 171] width 104 height 19
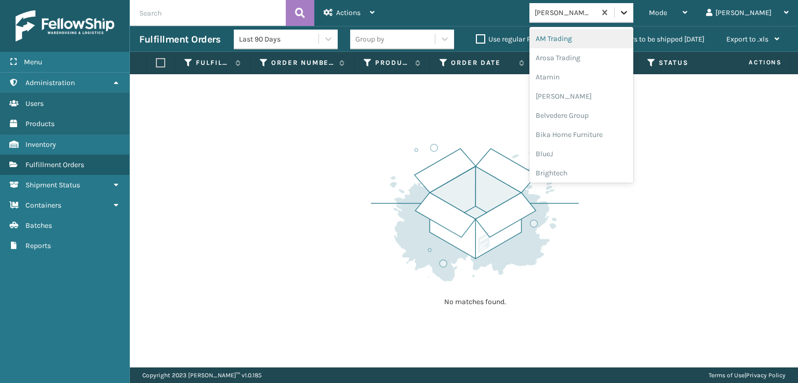
click at [633, 5] on div at bounding box center [623, 12] width 19 height 19
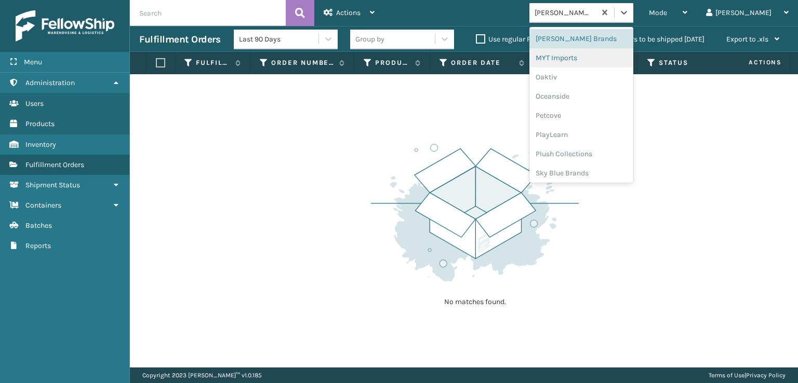
scroll to position [502, 0]
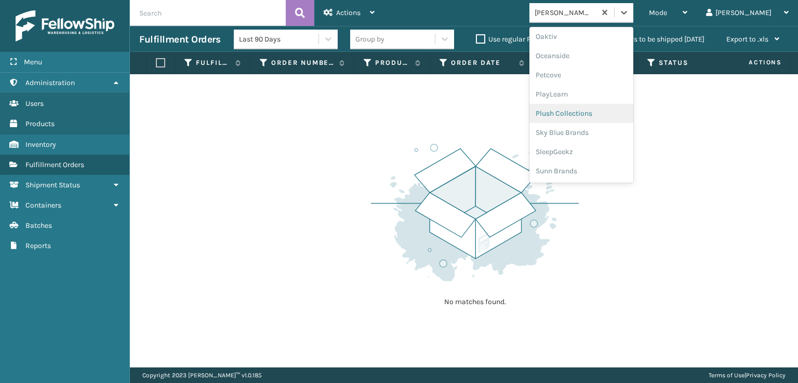
click at [593, 114] on div "Plush Collections" at bounding box center [581, 113] width 104 height 19
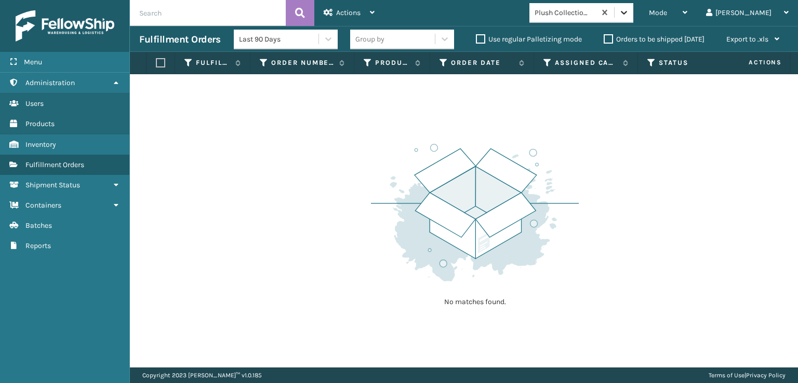
click at [633, 19] on div at bounding box center [623, 12] width 19 height 19
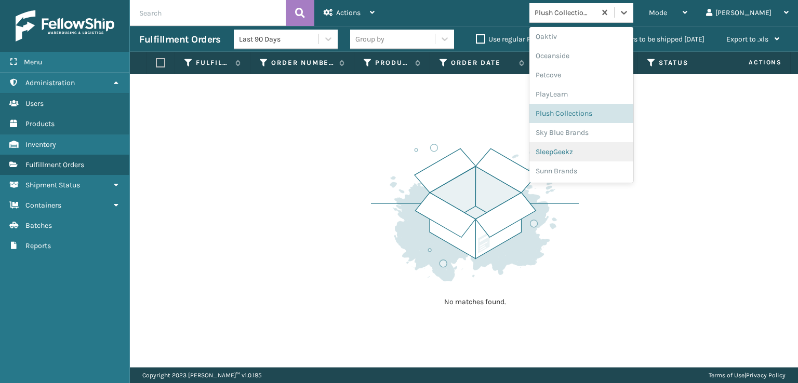
click at [593, 150] on div "SleepGeekz" at bounding box center [581, 151] width 104 height 19
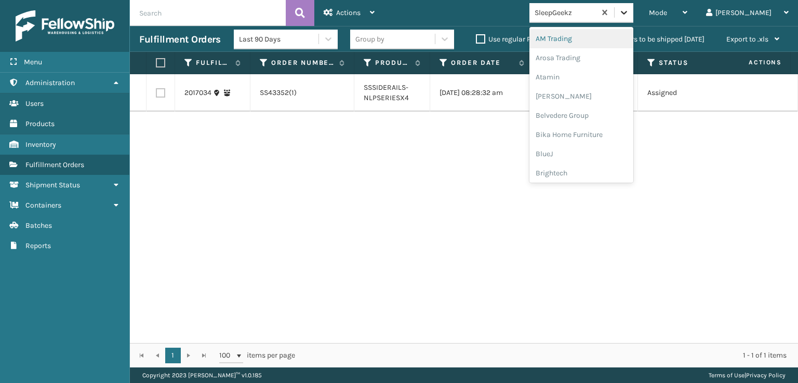
click at [629, 13] on icon at bounding box center [624, 12] width 10 height 10
click at [608, 149] on div "SleepGeekz" at bounding box center [581, 151] width 104 height 19
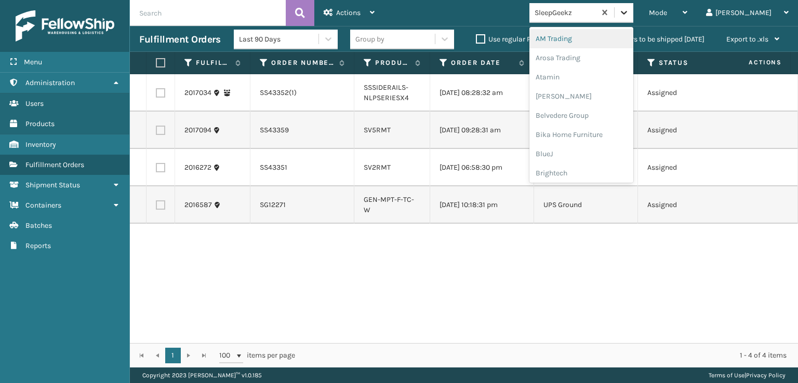
click at [629, 11] on icon at bounding box center [624, 12] width 10 height 10
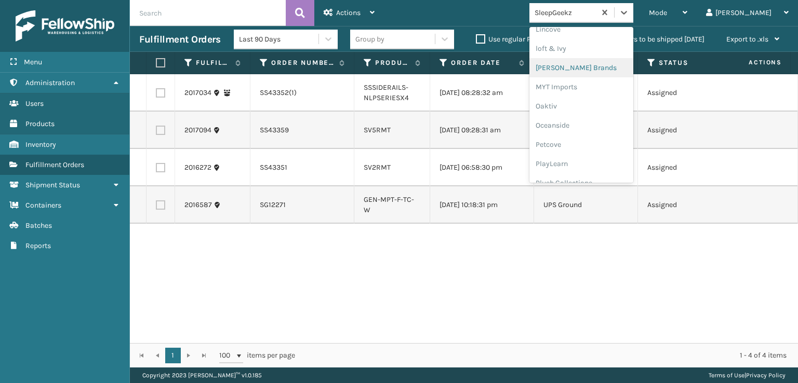
click at [603, 68] on div "[PERSON_NAME] Brands" at bounding box center [581, 67] width 104 height 19
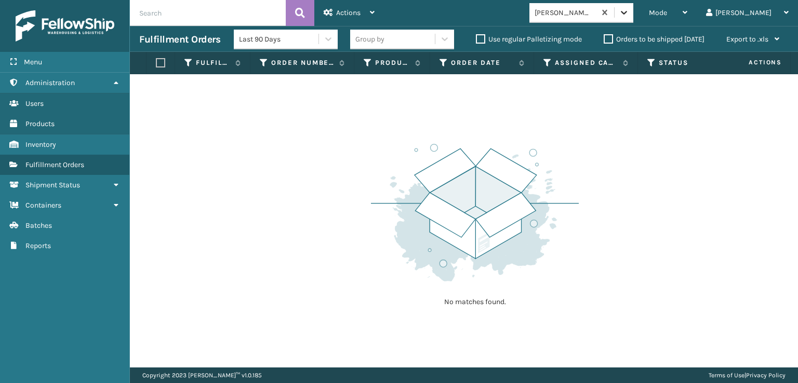
click at [633, 12] on div at bounding box center [623, 12] width 19 height 19
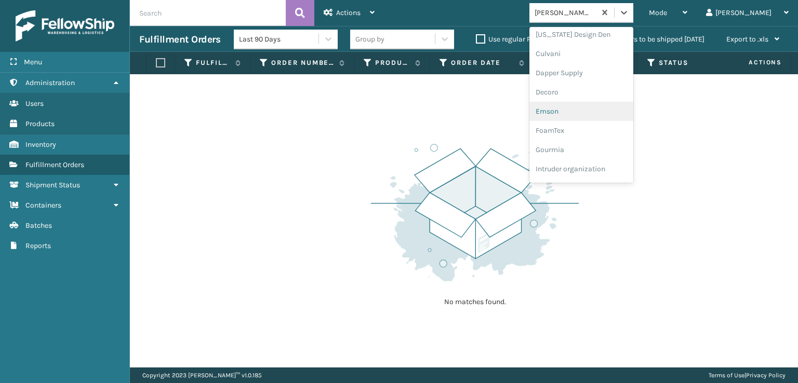
scroll to position [208, 0]
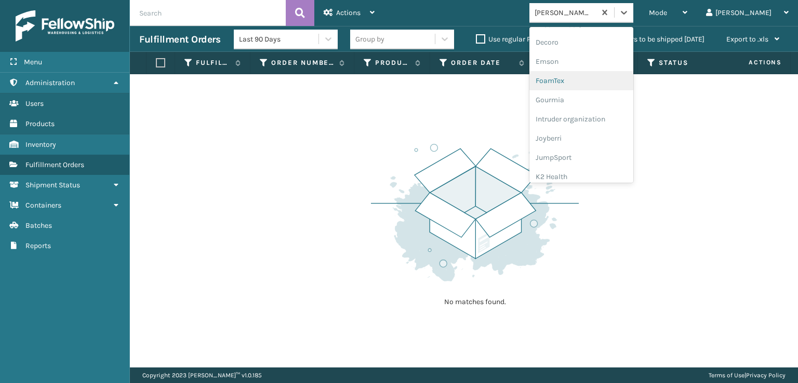
click at [599, 82] on div "FoamTex" at bounding box center [581, 80] width 104 height 19
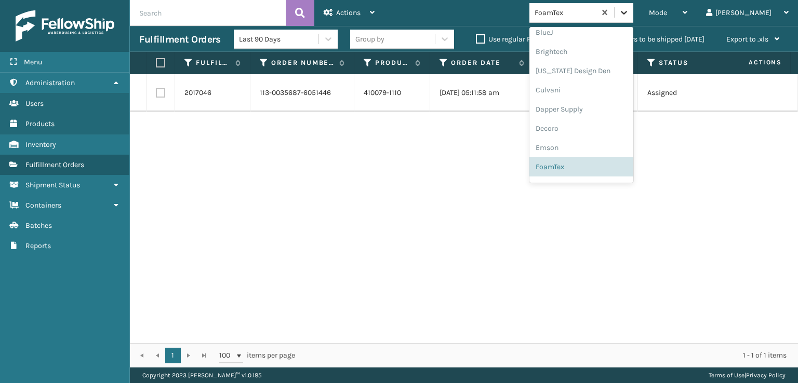
click at [629, 17] on icon at bounding box center [624, 12] width 10 height 10
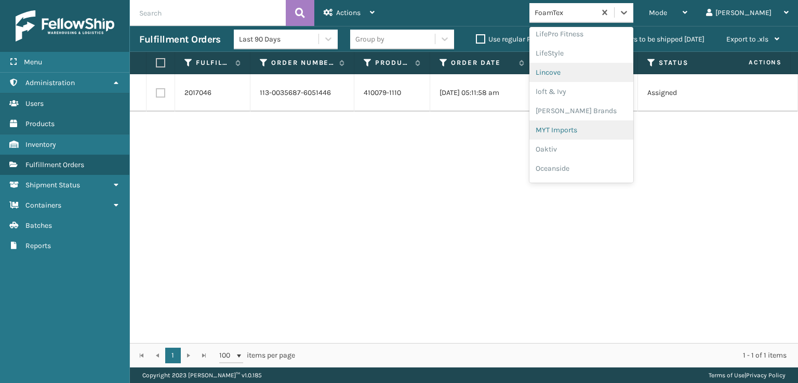
scroll to position [484, 0]
click at [596, 133] on div "Plush Collections" at bounding box center [581, 131] width 104 height 19
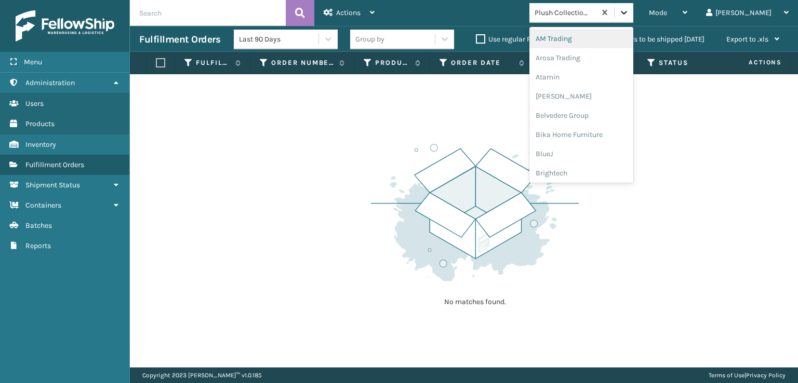
click at [629, 14] on icon at bounding box center [624, 12] width 10 height 10
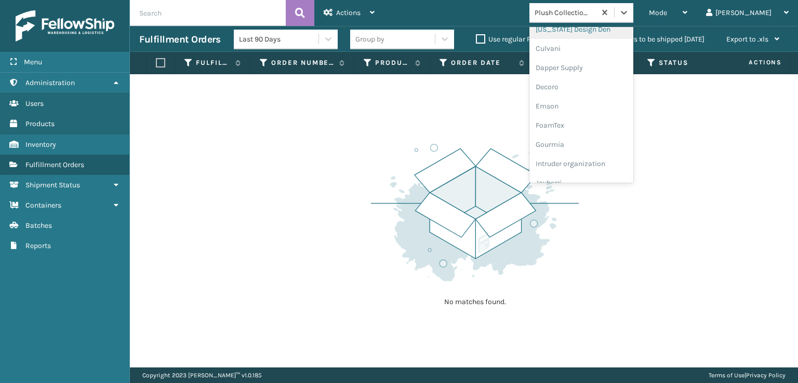
scroll to position [260, 0]
click at [592, 31] on div "FoamTex" at bounding box center [581, 28] width 104 height 19
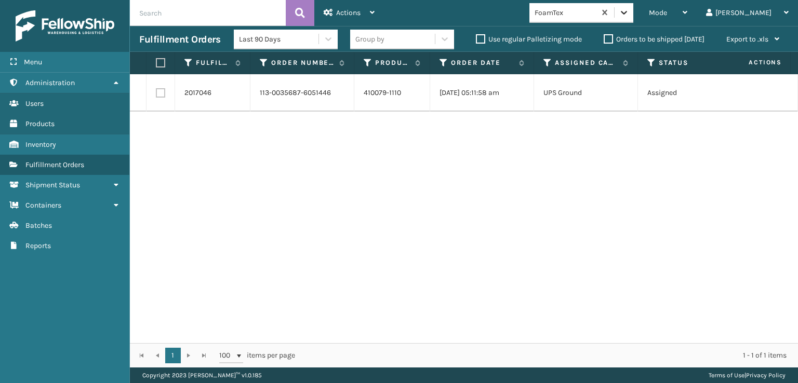
click at [629, 16] on icon at bounding box center [624, 12] width 10 height 10
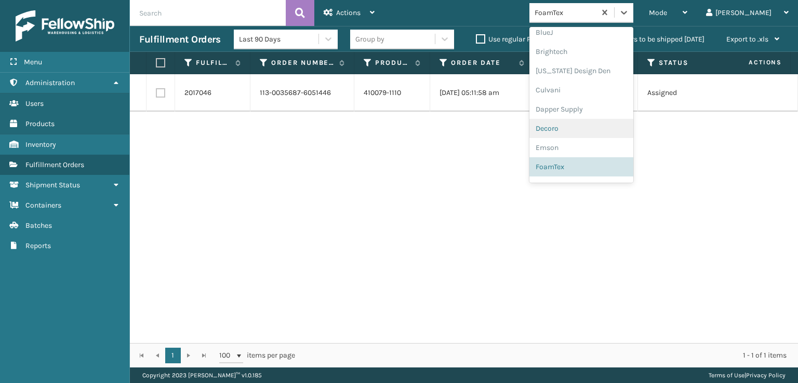
scroll to position [328, 0]
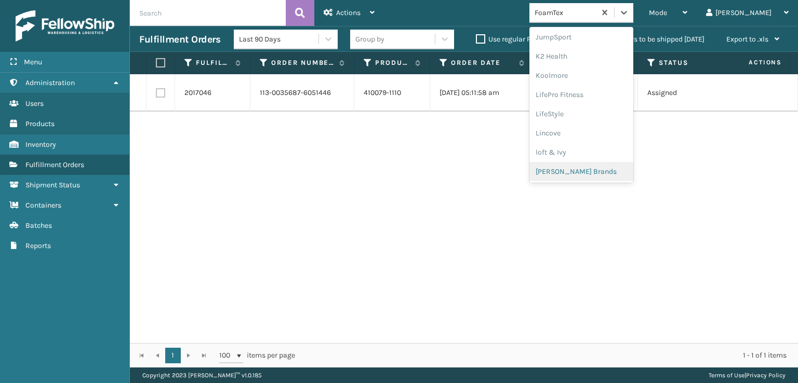
click at [613, 167] on div "[PERSON_NAME] Brands" at bounding box center [581, 171] width 104 height 19
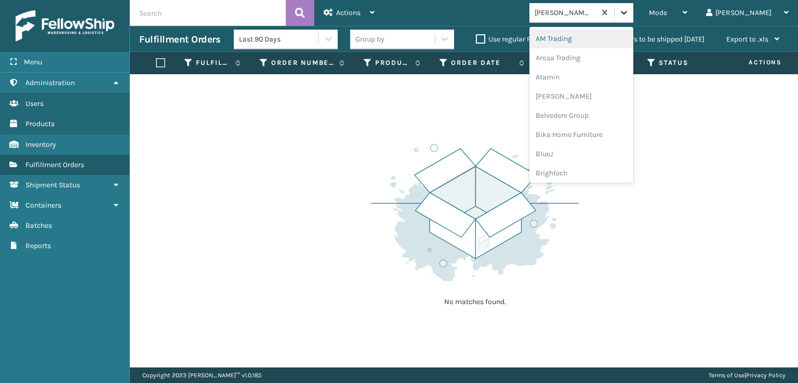
click at [629, 11] on icon at bounding box center [624, 12] width 10 height 10
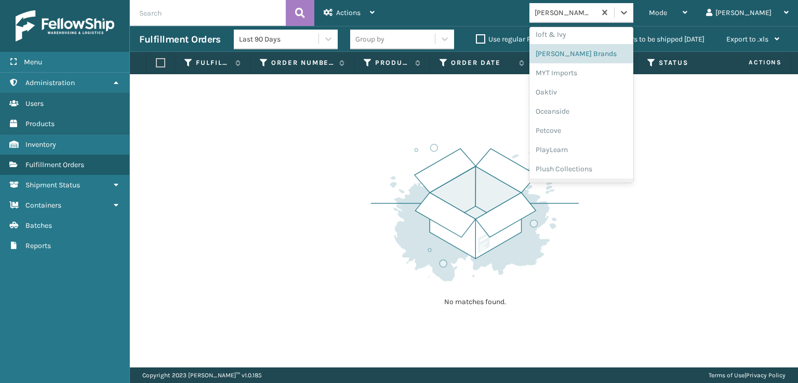
scroll to position [502, 0]
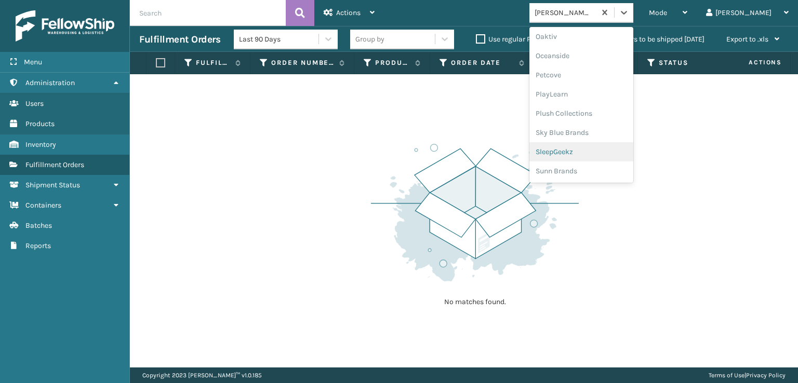
click at [590, 150] on div "SleepGeekz" at bounding box center [581, 151] width 104 height 19
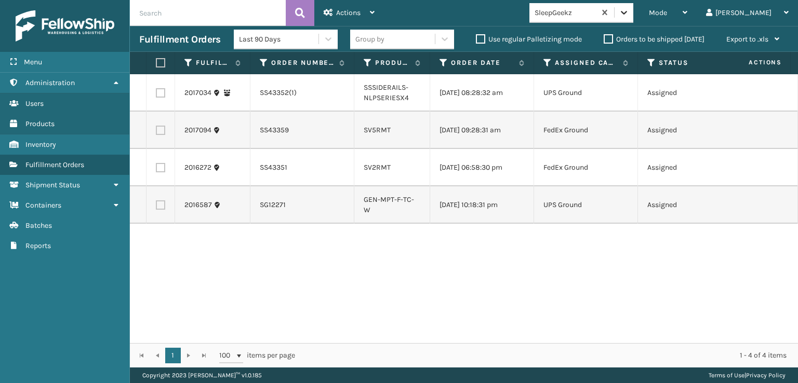
click at [629, 12] on icon at bounding box center [624, 12] width 10 height 10
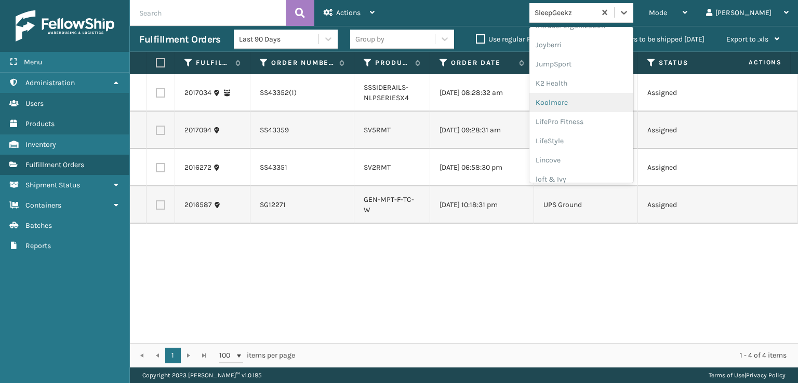
scroll to position [328, 0]
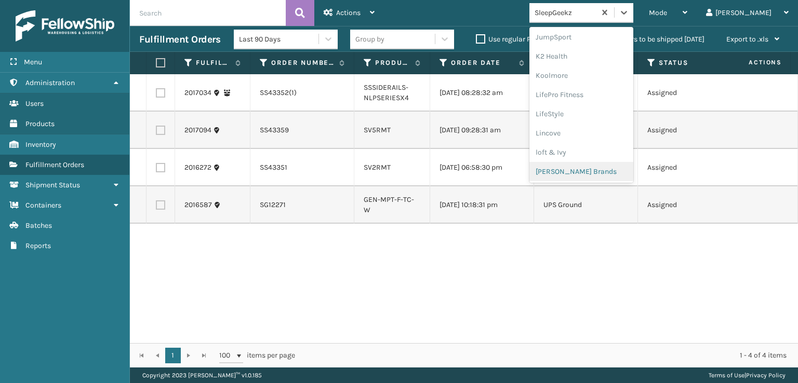
click at [589, 169] on div "[PERSON_NAME] Brands" at bounding box center [581, 171] width 104 height 19
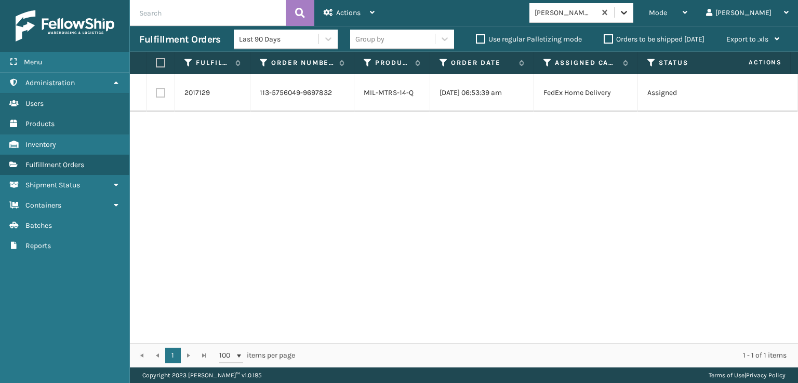
click at [629, 14] on icon at bounding box center [624, 12] width 10 height 10
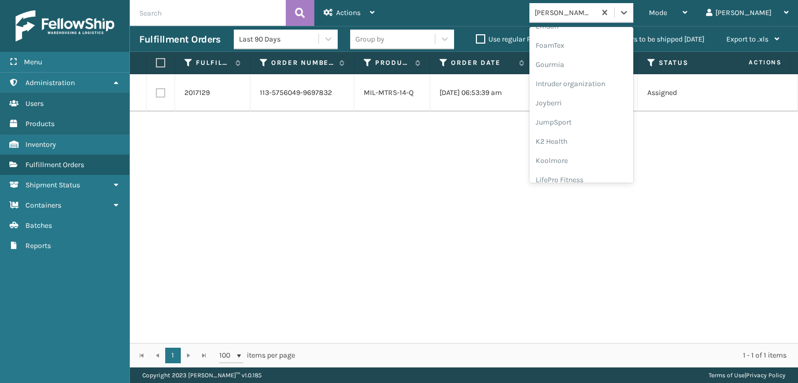
scroll to position [242, 0]
click at [591, 47] on div "FoamTex" at bounding box center [581, 46] width 104 height 19
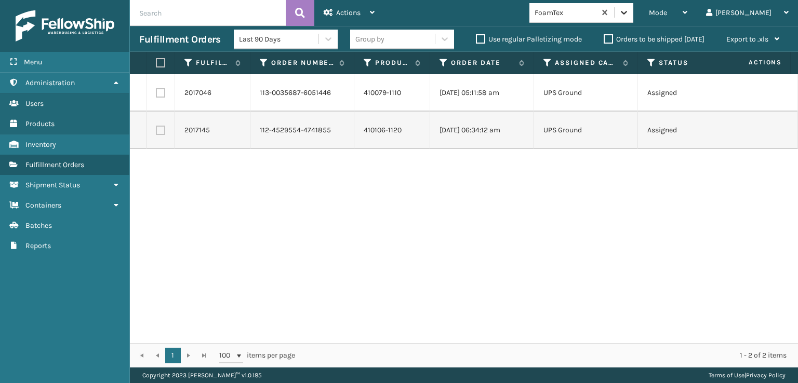
click at [629, 16] on icon at bounding box center [624, 12] width 10 height 10
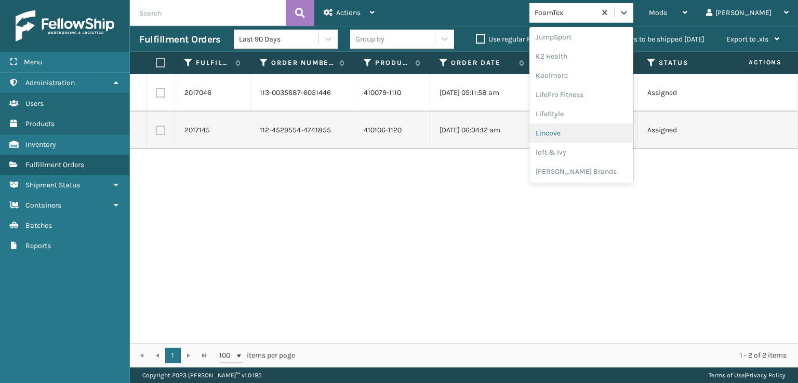
scroll to position [502, 0]
click at [594, 109] on div "Plush Collections" at bounding box center [581, 113] width 104 height 19
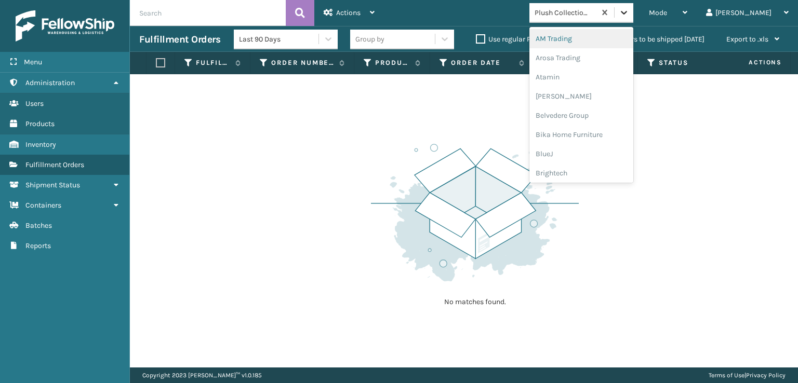
click at [629, 9] on icon at bounding box center [624, 12] width 10 height 10
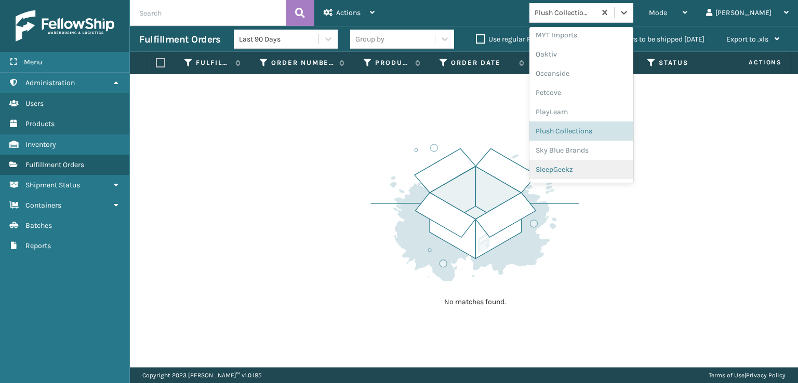
click at [590, 169] on div "SleepGeekz" at bounding box center [581, 169] width 104 height 19
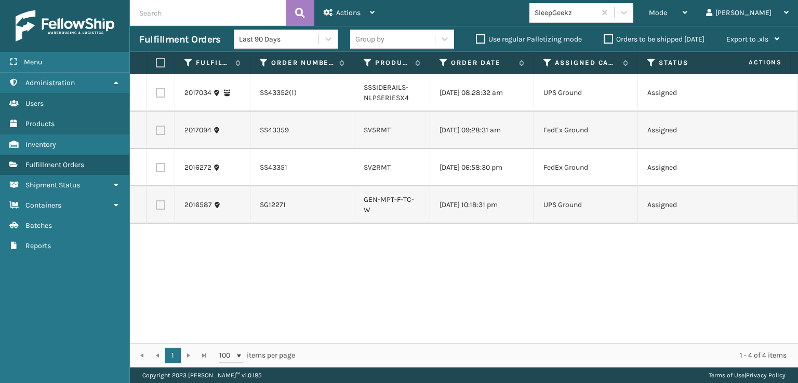
click at [159, 59] on label at bounding box center [159, 62] width 6 height 9
click at [156, 60] on input "checkbox" at bounding box center [156, 63] width 1 height 7
checkbox input "true"
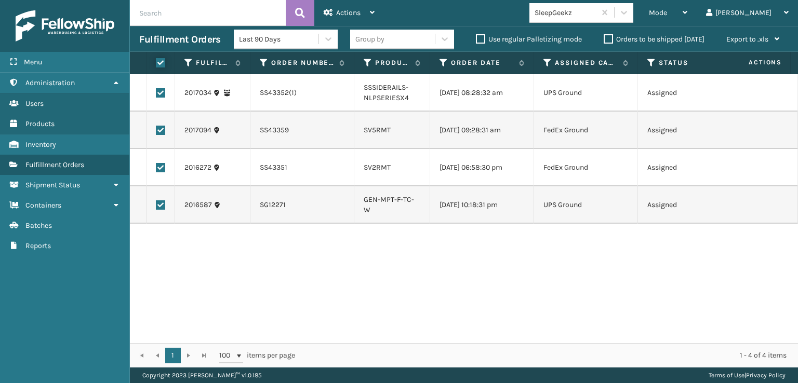
checkbox input "true"
click at [343, 9] on span "Actions" at bounding box center [348, 12] width 24 height 9
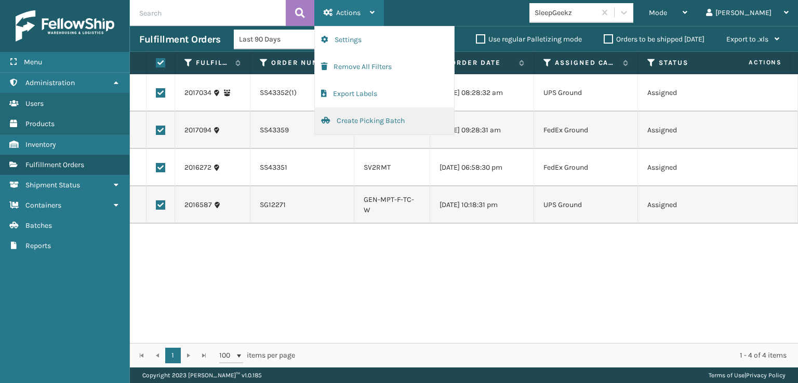
click at [350, 121] on button "Create Picking Batch" at bounding box center [384, 121] width 139 height 27
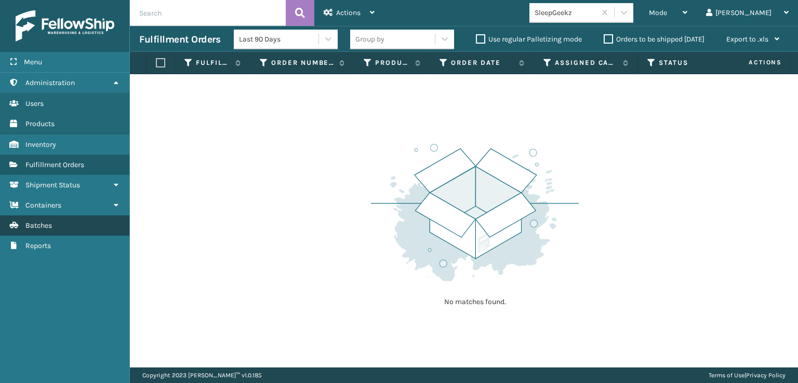
click at [55, 221] on link "Products Batches" at bounding box center [64, 226] width 129 height 20
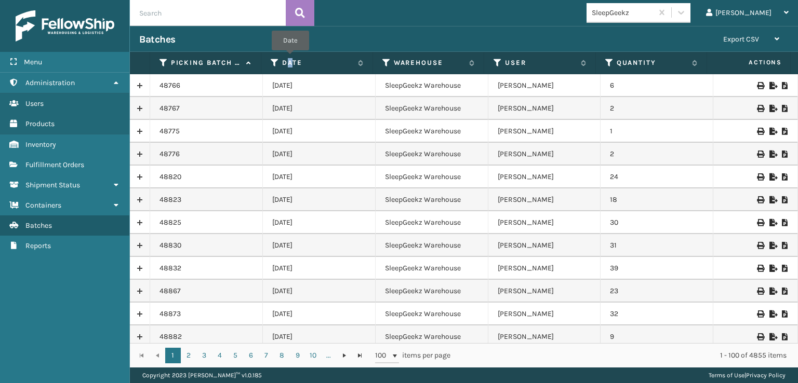
click at [290, 57] on th "Date" at bounding box center [317, 63] width 112 height 22
click at [290, 59] on label "Date" at bounding box center [317, 62] width 71 height 9
click at [285, 62] on label "Date" at bounding box center [317, 62] width 71 height 9
click at [140, 85] on link at bounding box center [140, 85] width 20 height 17
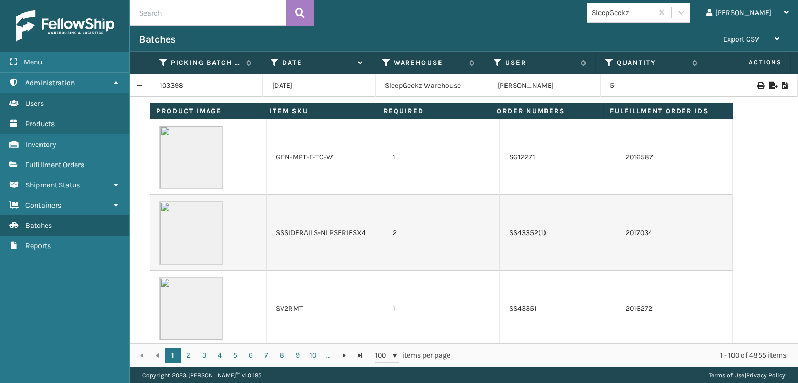
click at [782, 86] on icon at bounding box center [785, 85] width 6 height 7
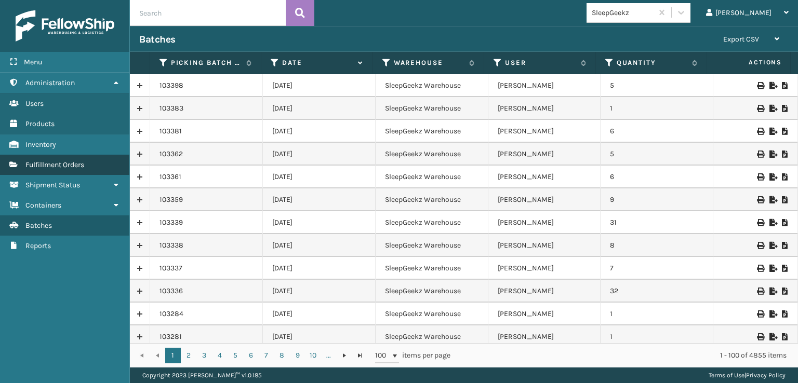
click at [62, 167] on span "Fulfillment Orders" at bounding box center [54, 165] width 59 height 9
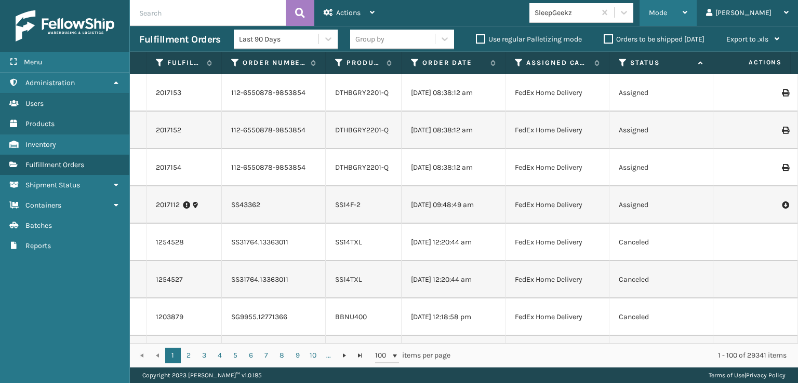
click at [688, 15] on div "Mode Regular Mode Picking Mode Labeling Mode Exit Scan Mode" at bounding box center [667, 13] width 57 height 26
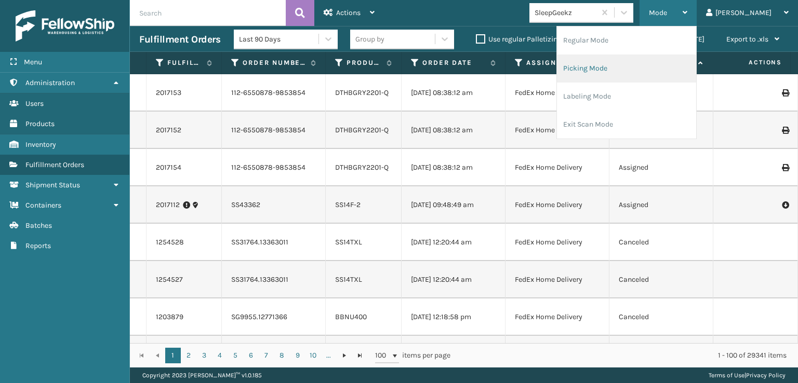
click at [639, 67] on li "Picking Mode" at bounding box center [626, 69] width 139 height 28
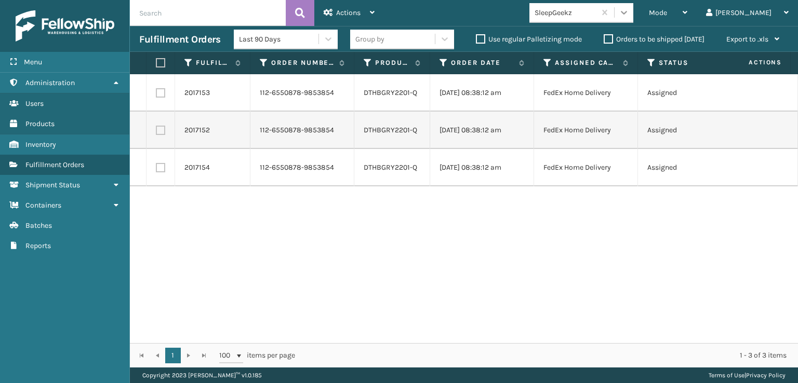
click at [633, 5] on div at bounding box center [623, 12] width 19 height 19
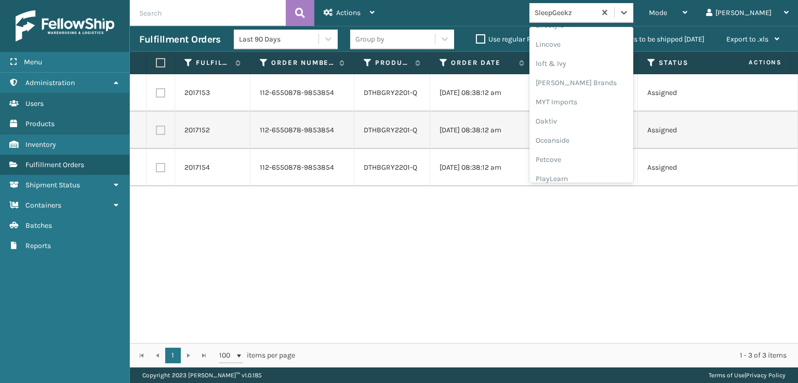
scroll to position [502, 0]
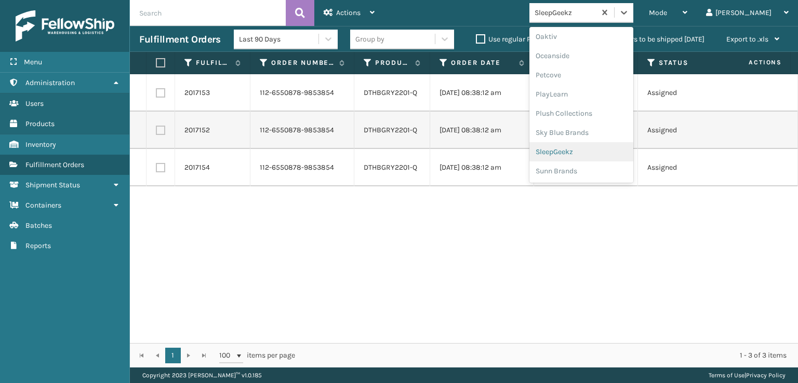
click at [587, 149] on div "SleepGeekz" at bounding box center [581, 151] width 104 height 19
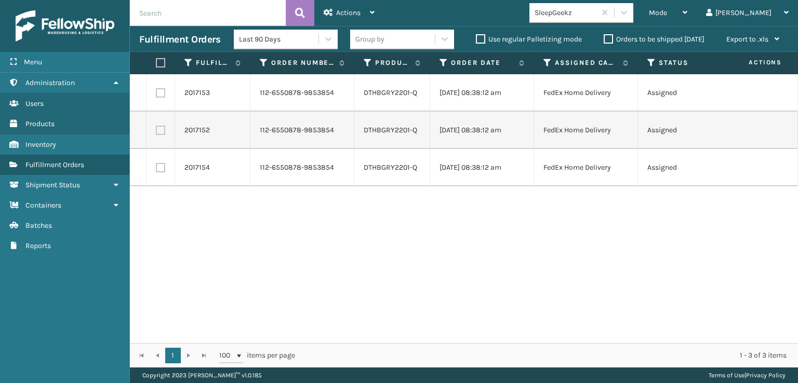
click at [164, 172] on label at bounding box center [160, 167] width 9 height 9
click at [156, 170] on input "checkbox" at bounding box center [156, 166] width 1 height 7
checkbox input "true"
click at [162, 135] on label at bounding box center [160, 130] width 9 height 9
click at [156, 132] on input "checkbox" at bounding box center [156, 129] width 1 height 7
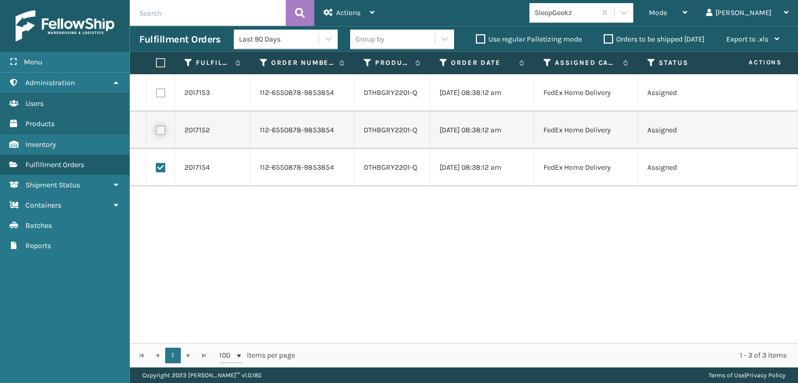
checkbox input "true"
click at [159, 94] on label at bounding box center [160, 92] width 9 height 9
click at [156, 94] on input "checkbox" at bounding box center [156, 91] width 1 height 7
checkbox input "true"
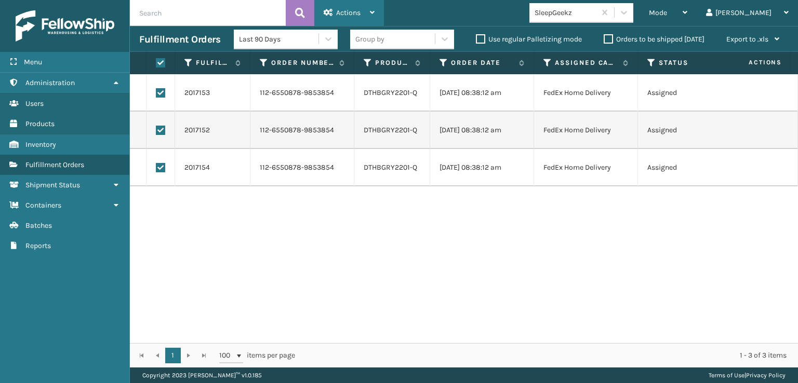
click at [340, 12] on span "Actions" at bounding box center [348, 12] width 24 height 9
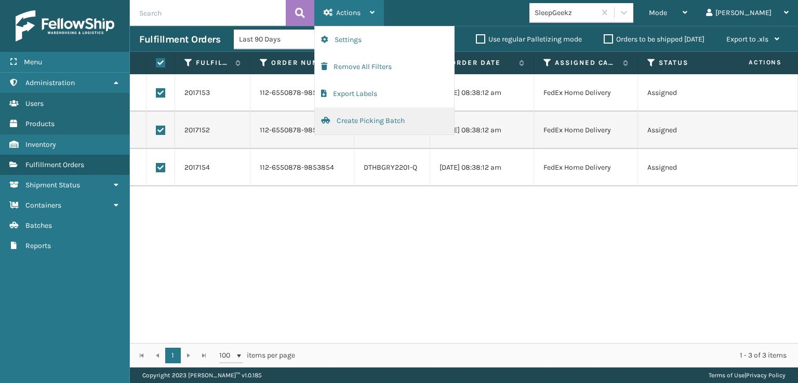
click at [355, 121] on button "Create Picking Batch" at bounding box center [384, 121] width 139 height 27
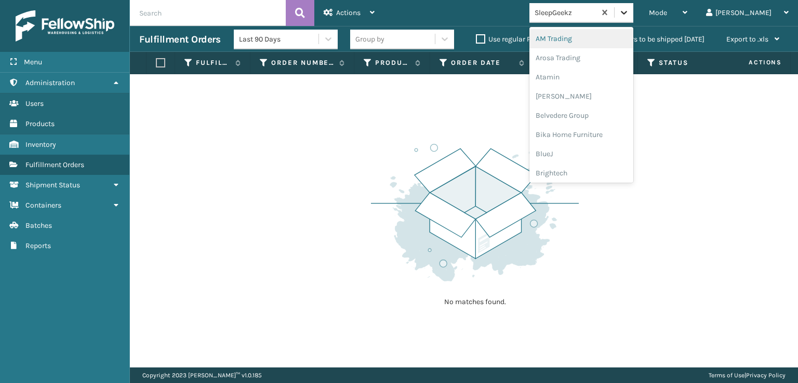
click at [629, 9] on icon at bounding box center [624, 12] width 10 height 10
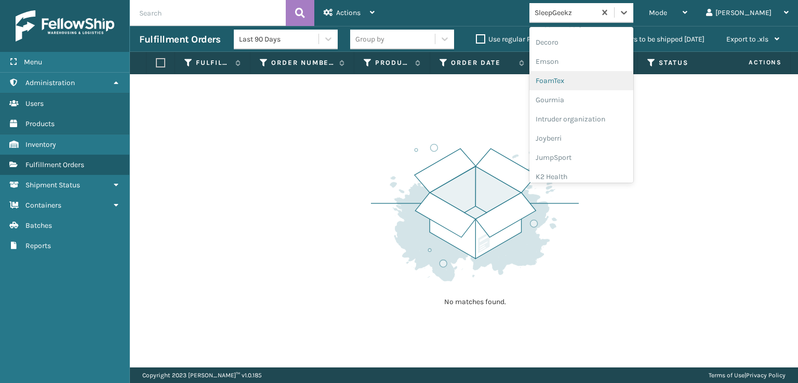
click at [592, 81] on div "FoamTex" at bounding box center [581, 80] width 104 height 19
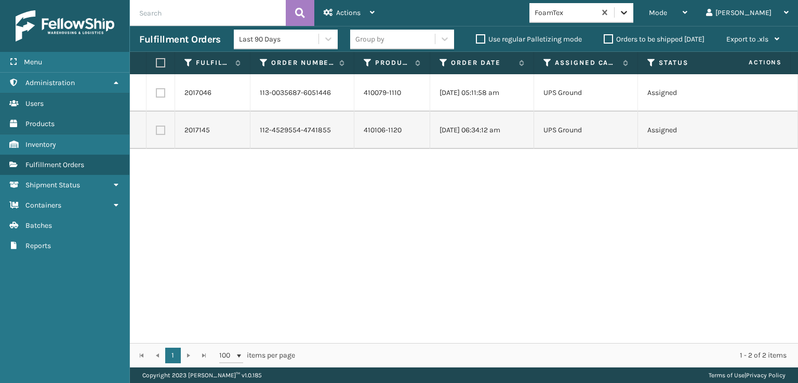
click at [627, 11] on icon at bounding box center [624, 13] width 6 height 4
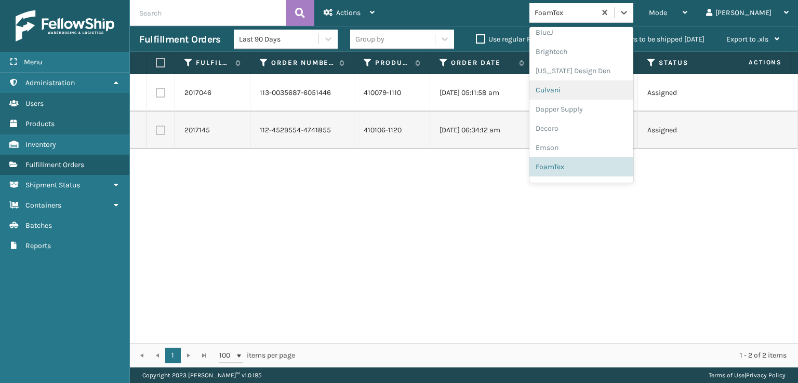
scroll to position [328, 0]
click at [591, 173] on div "[PERSON_NAME] Brands" at bounding box center [581, 171] width 104 height 19
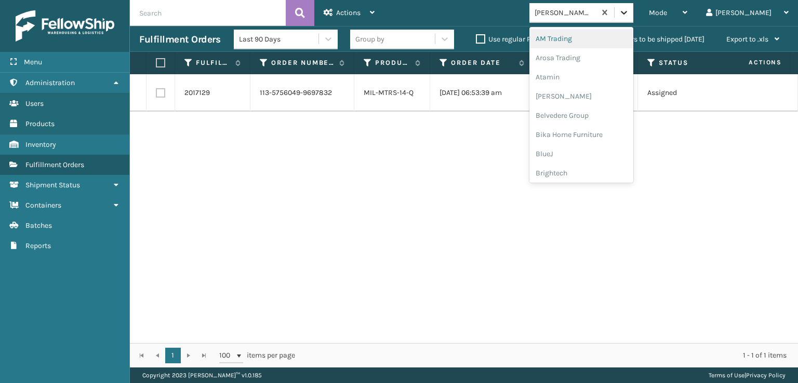
click at [629, 11] on icon at bounding box center [624, 12] width 10 height 10
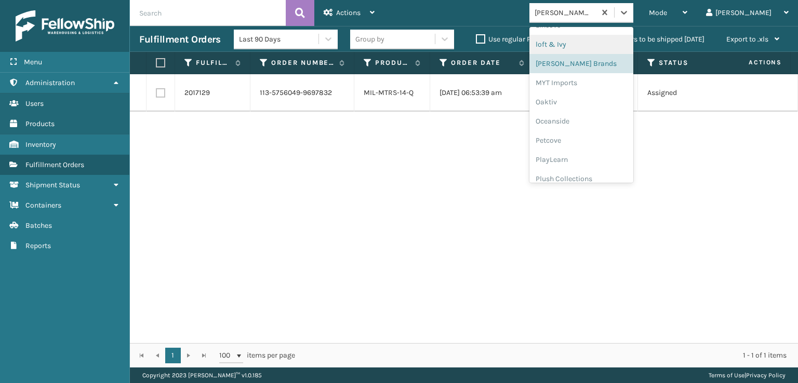
scroll to position [502, 0]
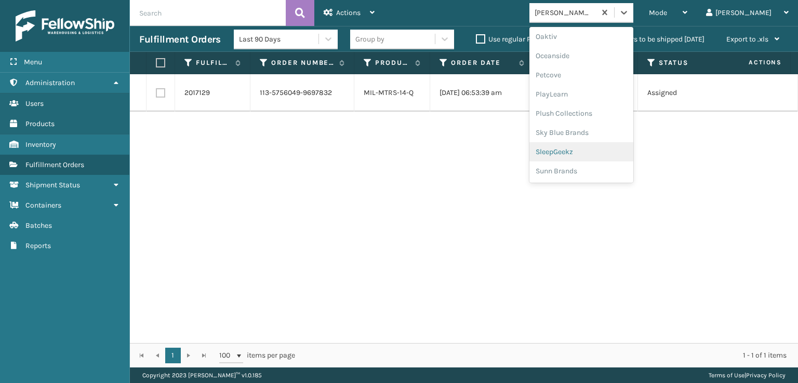
click at [594, 151] on div "SleepGeekz" at bounding box center [581, 151] width 104 height 19
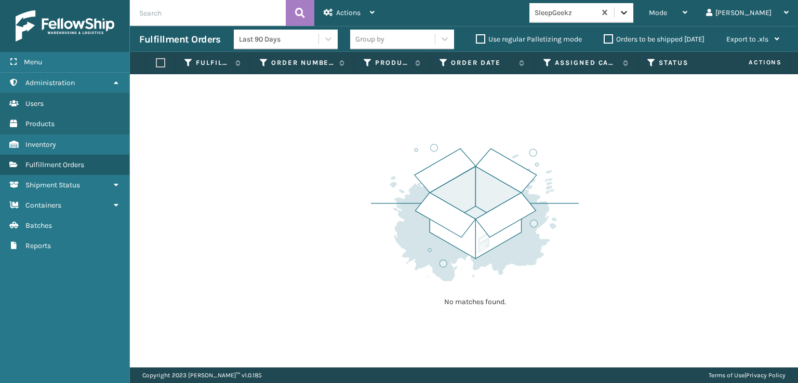
click at [629, 9] on icon at bounding box center [624, 12] width 10 height 10
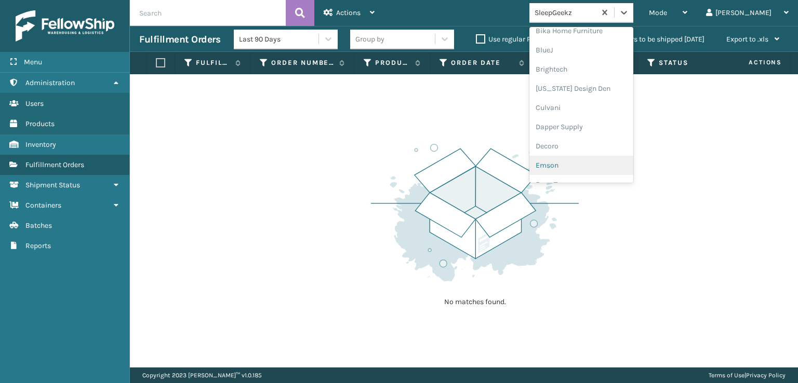
scroll to position [156, 0]
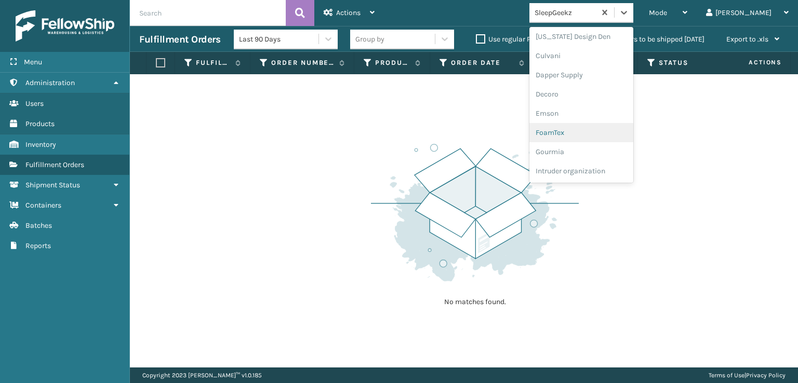
click at [585, 131] on div "FoamTex" at bounding box center [581, 132] width 104 height 19
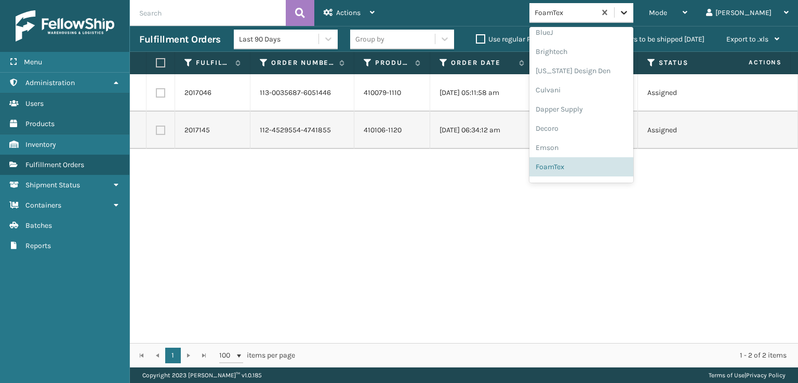
click at [633, 18] on div at bounding box center [623, 12] width 19 height 19
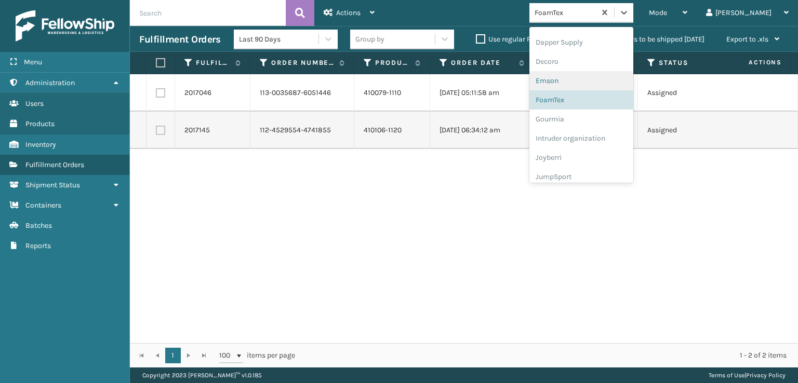
scroll to position [328, 0]
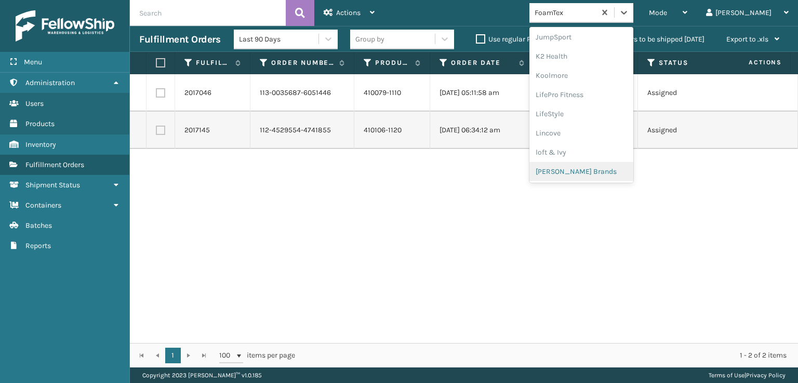
click at [582, 172] on div "[PERSON_NAME] Brands" at bounding box center [581, 171] width 104 height 19
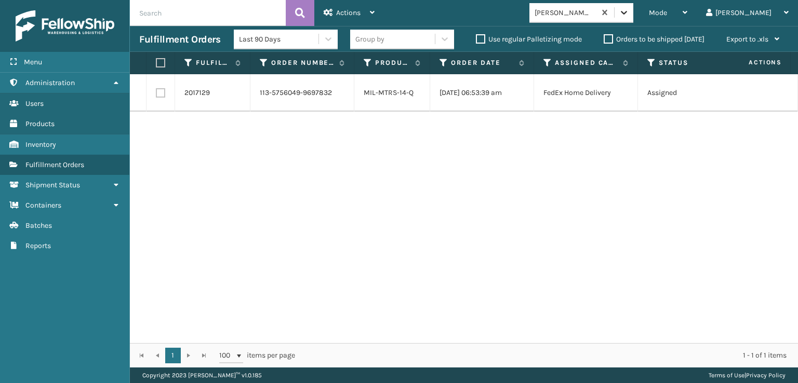
click at [629, 11] on icon at bounding box center [624, 12] width 10 height 10
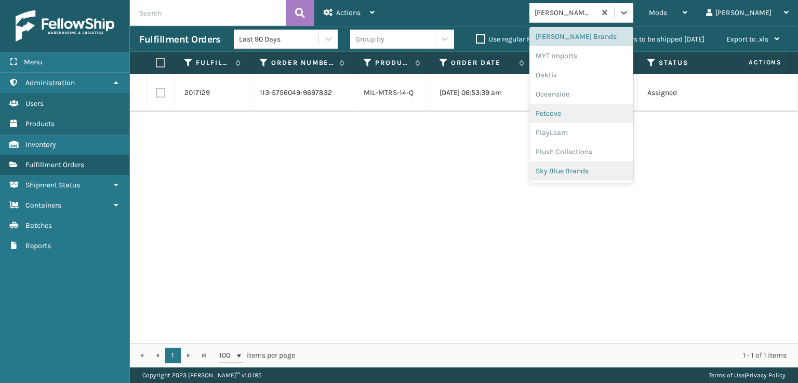
scroll to position [450, 0]
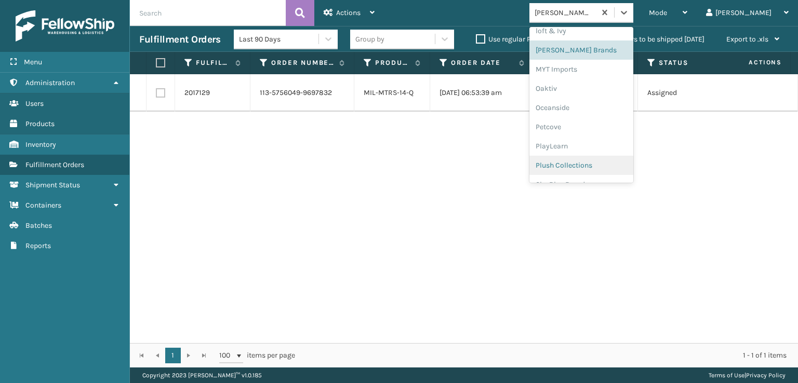
click at [599, 163] on div "Plush Collections" at bounding box center [581, 165] width 104 height 19
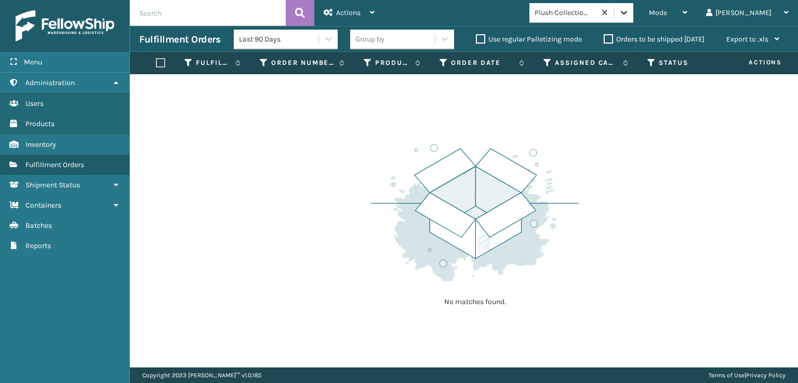
click at [629, 16] on icon at bounding box center [624, 12] width 10 height 10
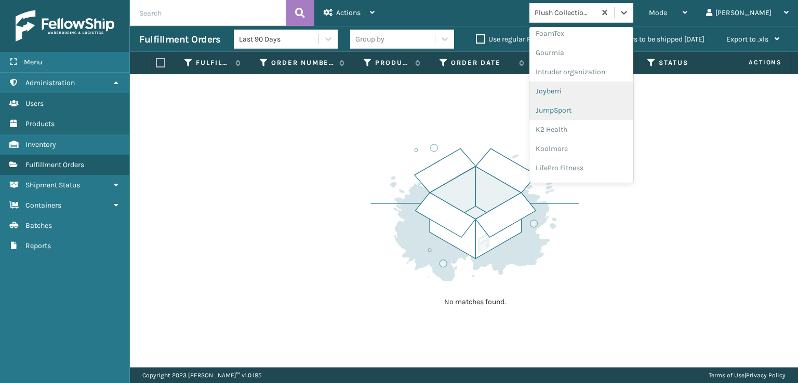
scroll to position [260, 0]
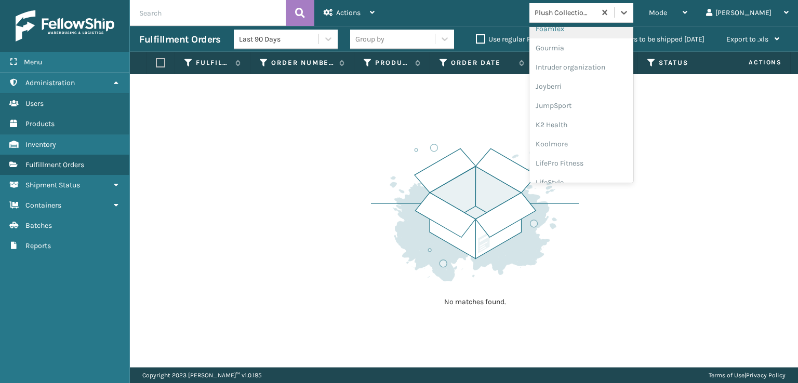
click at [591, 28] on div "FoamTex" at bounding box center [581, 28] width 104 height 19
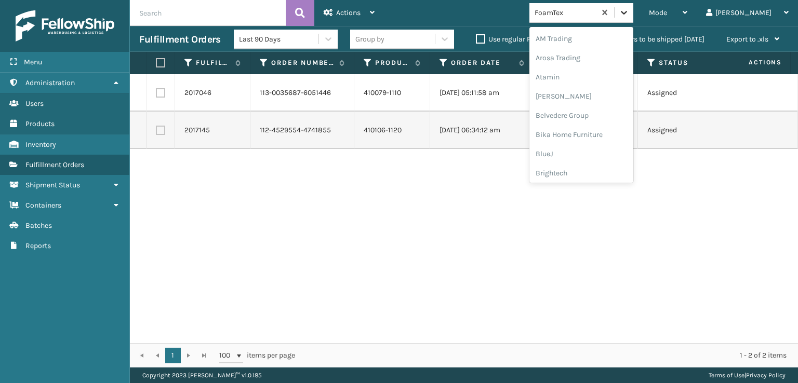
click at [629, 15] on icon at bounding box center [624, 12] width 10 height 10
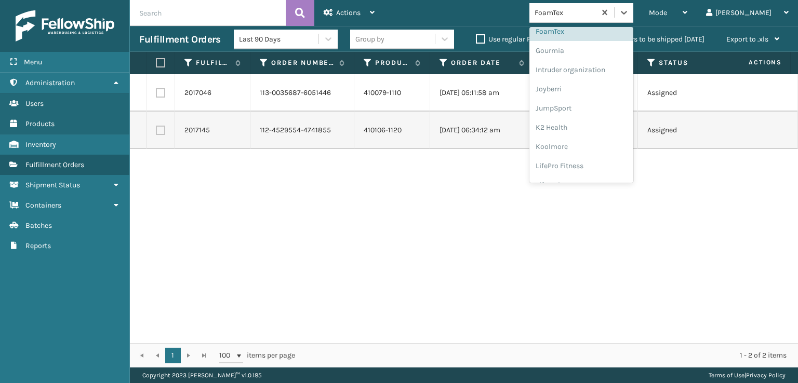
scroll to position [328, 0]
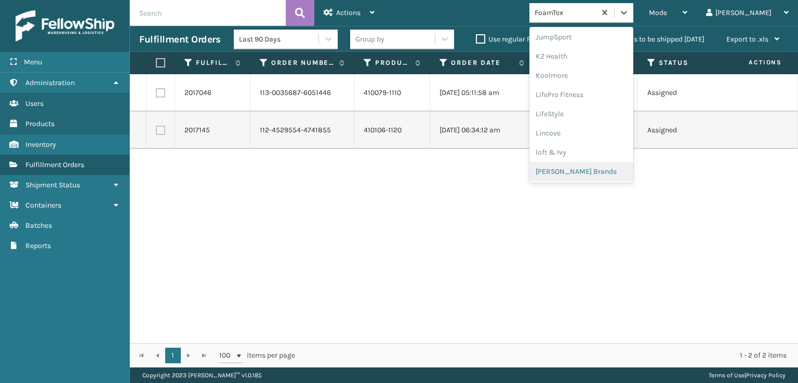
click at [602, 175] on div "[PERSON_NAME] Brands" at bounding box center [581, 171] width 104 height 19
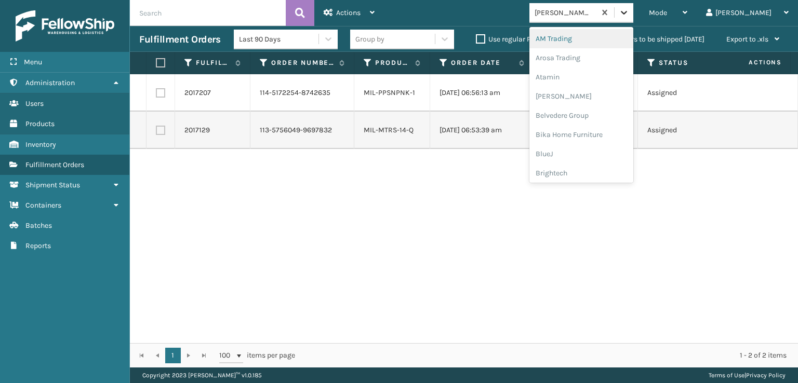
click at [627, 12] on icon at bounding box center [624, 13] width 6 height 4
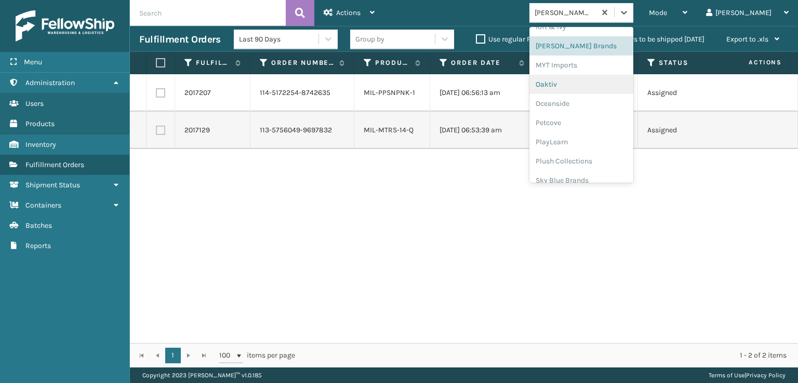
scroll to position [502, 0]
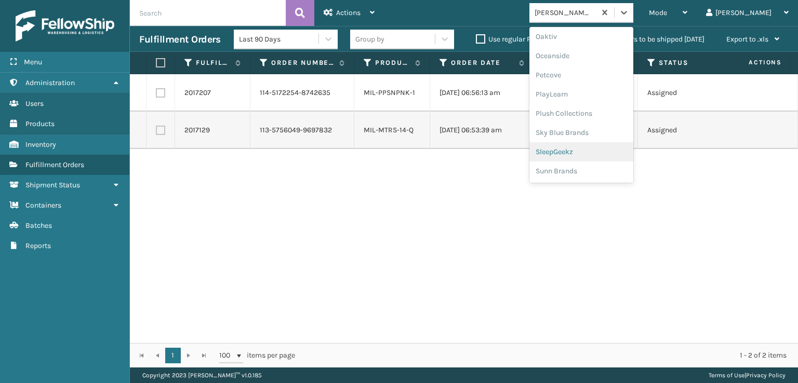
click at [592, 150] on div "SleepGeekz" at bounding box center [581, 151] width 104 height 19
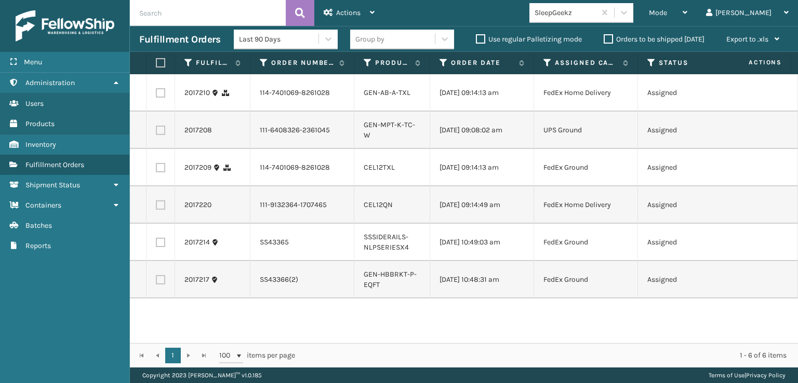
click at [162, 210] on label at bounding box center [160, 204] width 9 height 9
click at [156, 207] on input "checkbox" at bounding box center [156, 203] width 1 height 7
checkbox input "true"
click at [158, 172] on label at bounding box center [160, 167] width 9 height 9
click at [156, 170] on input "checkbox" at bounding box center [156, 166] width 1 height 7
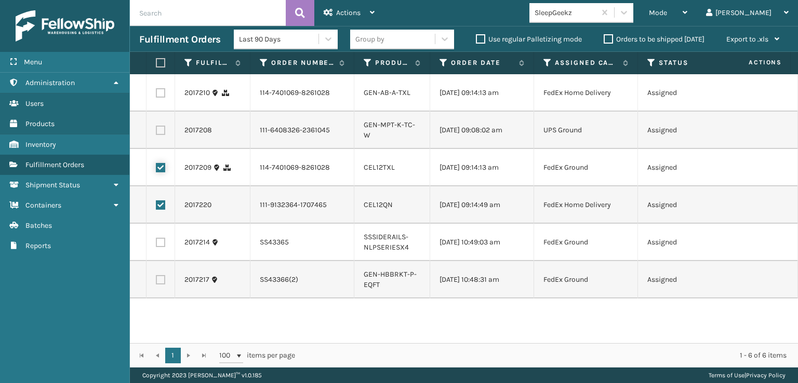
checkbox input "true"
click at [158, 135] on label at bounding box center [160, 130] width 9 height 9
click at [156, 132] on input "checkbox" at bounding box center [156, 129] width 1 height 7
checkbox input "true"
click at [158, 96] on label at bounding box center [160, 92] width 9 height 9
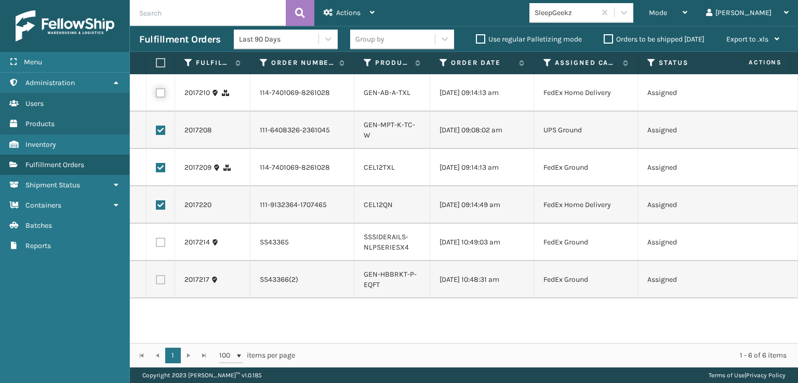
click at [156, 95] on input "checkbox" at bounding box center [156, 91] width 1 height 7
checkbox input "true"
click at [353, 8] on div "Actions" at bounding box center [349, 13] width 51 height 26
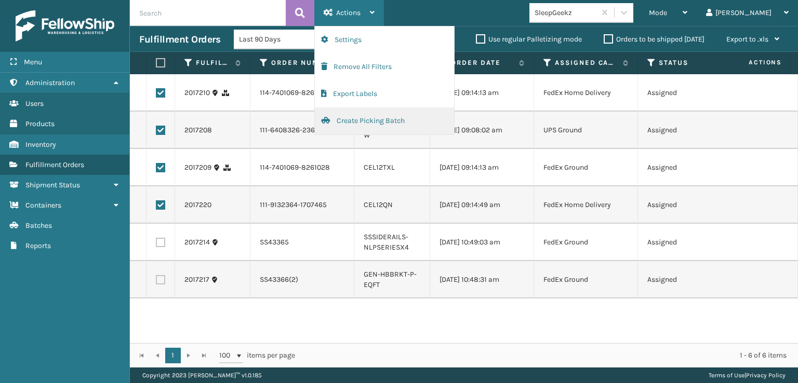
click at [375, 121] on button "Create Picking Batch" at bounding box center [384, 121] width 139 height 27
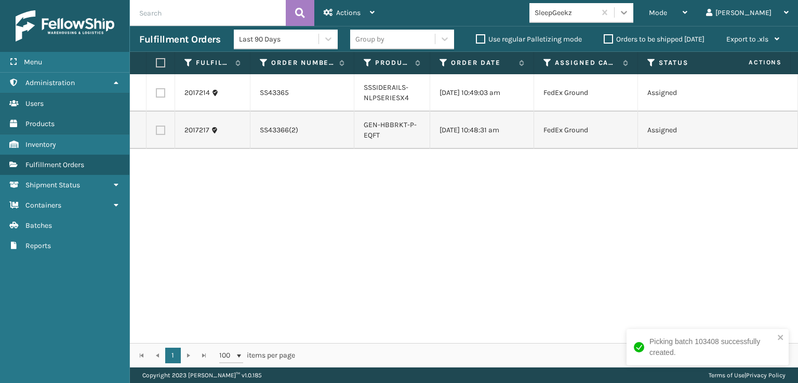
click at [629, 16] on icon at bounding box center [624, 12] width 10 height 10
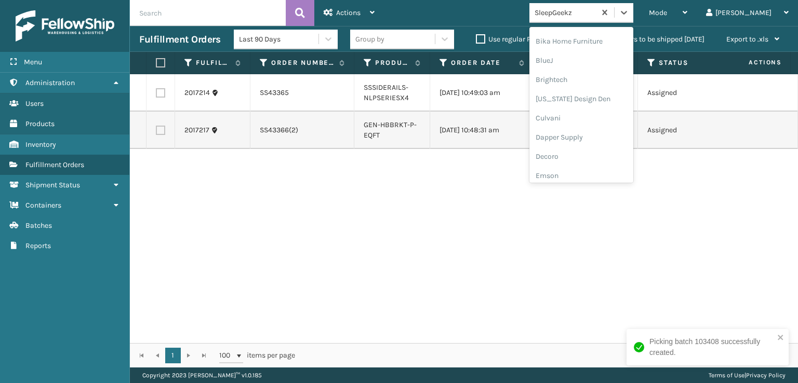
scroll to position [156, 0]
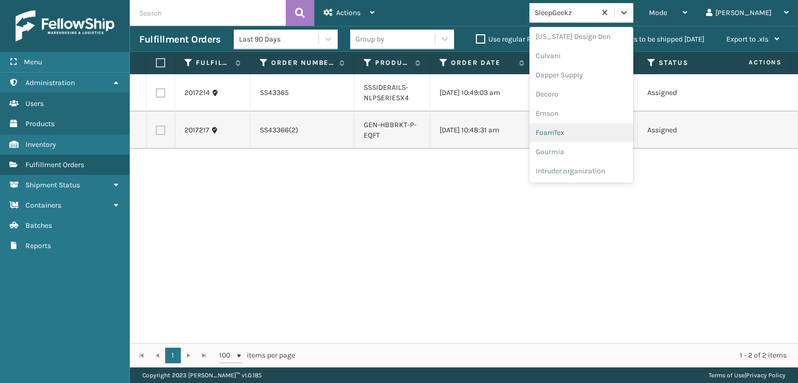
click at [588, 135] on div "FoamTex" at bounding box center [581, 132] width 104 height 19
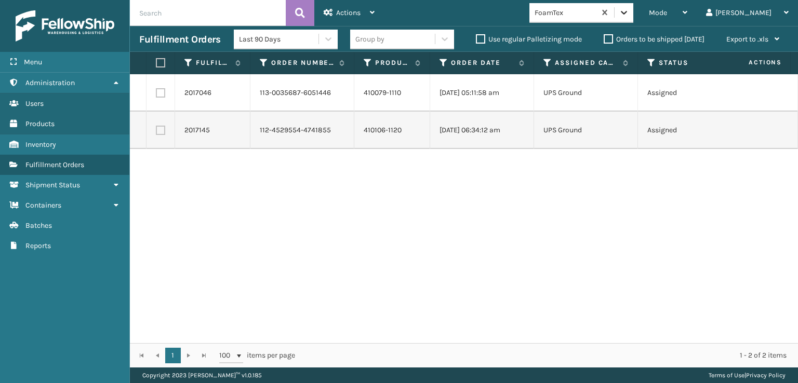
click at [629, 17] on icon at bounding box center [624, 12] width 10 height 10
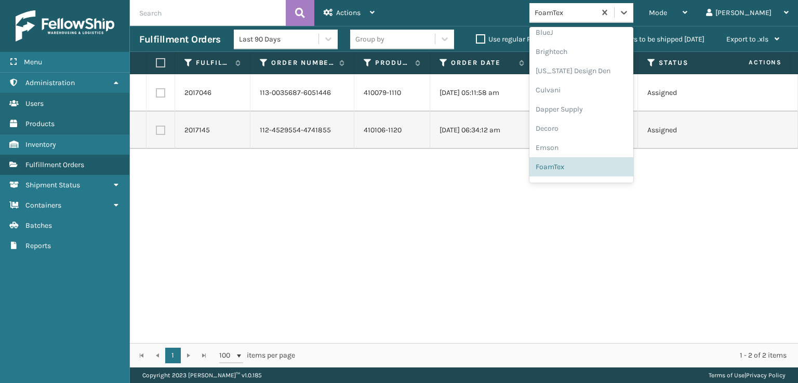
scroll to position [328, 0]
click at [592, 169] on div "[PERSON_NAME] Brands" at bounding box center [581, 171] width 104 height 19
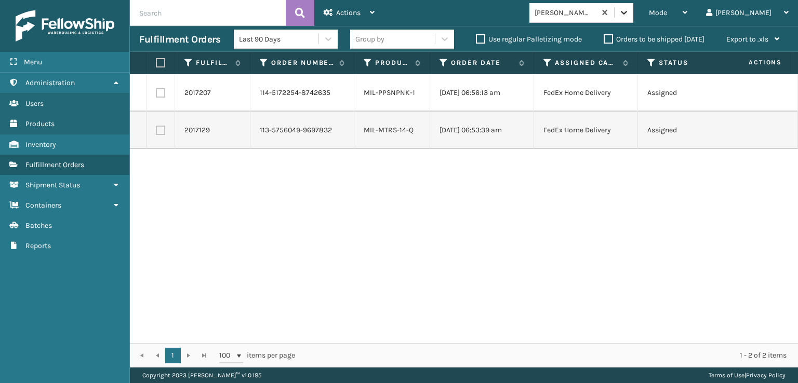
click at [629, 16] on icon at bounding box center [624, 12] width 10 height 10
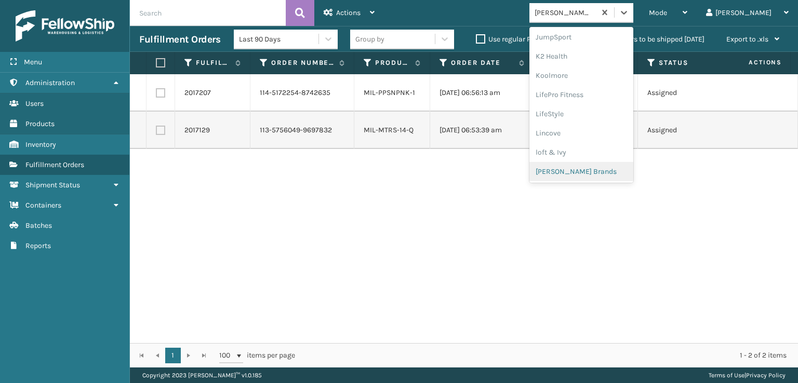
click at [598, 172] on div "[PERSON_NAME] Brands" at bounding box center [581, 171] width 104 height 19
click at [629, 15] on icon at bounding box center [624, 12] width 10 height 10
click at [587, 173] on div "SleepGeekz" at bounding box center [581, 169] width 104 height 19
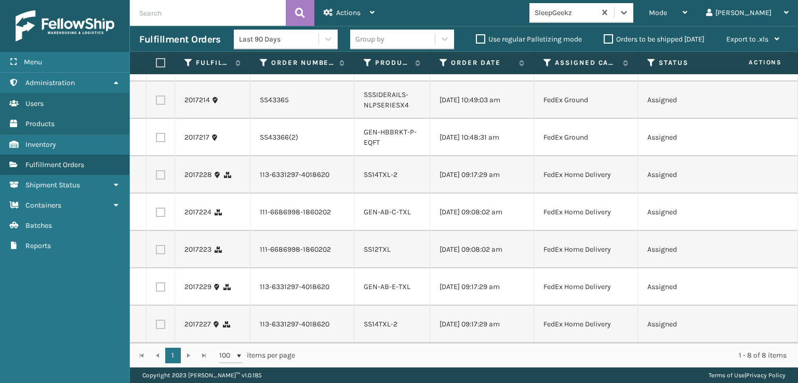
scroll to position [75, 0]
click at [164, 320] on label at bounding box center [160, 324] width 9 height 9
click at [156, 320] on input "checkbox" at bounding box center [156, 323] width 1 height 7
checkbox input "true"
click at [162, 283] on label at bounding box center [160, 287] width 9 height 9
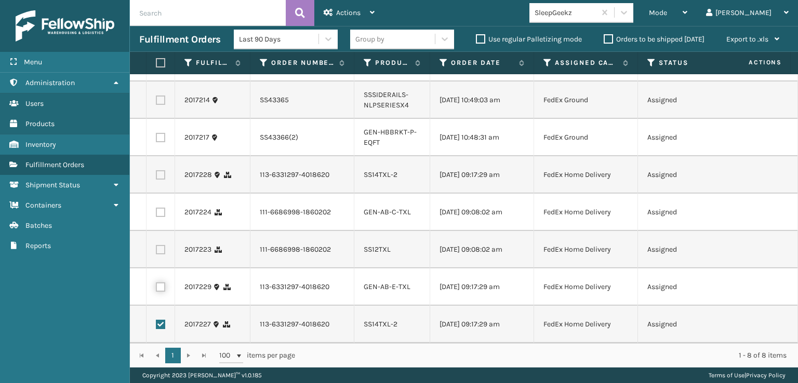
click at [156, 283] on input "checkbox" at bounding box center [156, 286] width 1 height 7
checkbox input "true"
click at [160, 245] on label at bounding box center [160, 249] width 9 height 9
click at [156, 245] on input "checkbox" at bounding box center [156, 248] width 1 height 7
checkbox input "true"
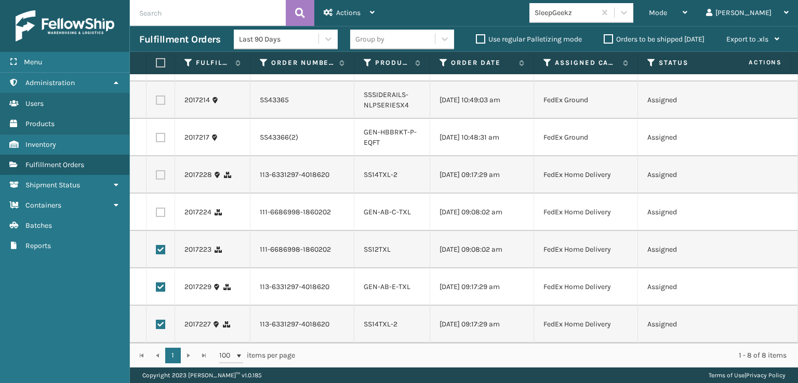
click at [160, 208] on label at bounding box center [160, 212] width 9 height 9
click at [156, 208] on input "checkbox" at bounding box center [156, 211] width 1 height 7
checkbox input "true"
click at [164, 170] on label at bounding box center [160, 174] width 9 height 9
click at [156, 170] on input "checkbox" at bounding box center [156, 173] width 1 height 7
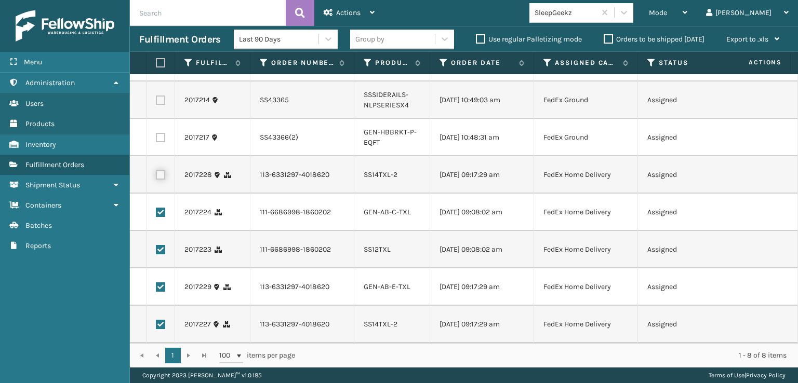
checkbox input "true"
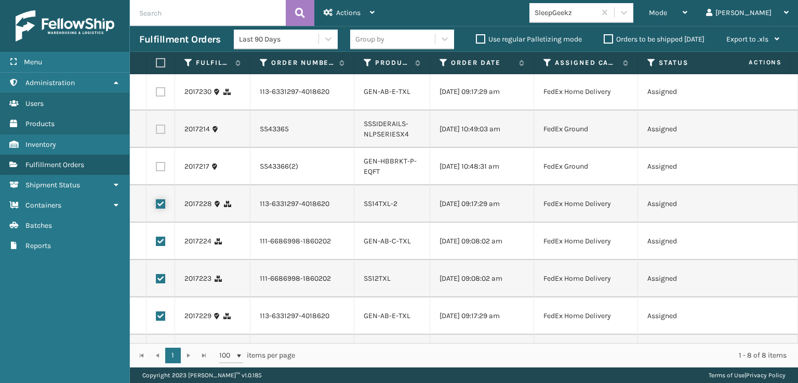
scroll to position [0, 0]
click at [162, 95] on label at bounding box center [160, 92] width 9 height 9
click at [156, 95] on input "checkbox" at bounding box center [156, 91] width 1 height 7
checkbox input "true"
click at [335, 14] on div "Actions" at bounding box center [349, 13] width 51 height 26
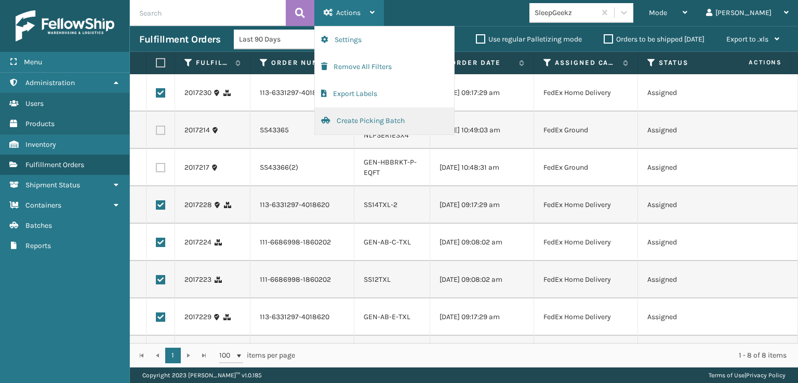
click at [360, 119] on button "Create Picking Batch" at bounding box center [384, 121] width 139 height 27
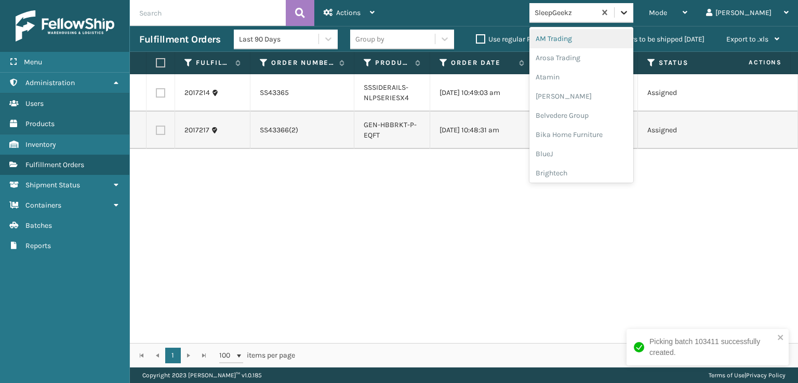
click at [629, 9] on icon at bounding box center [624, 12] width 10 height 10
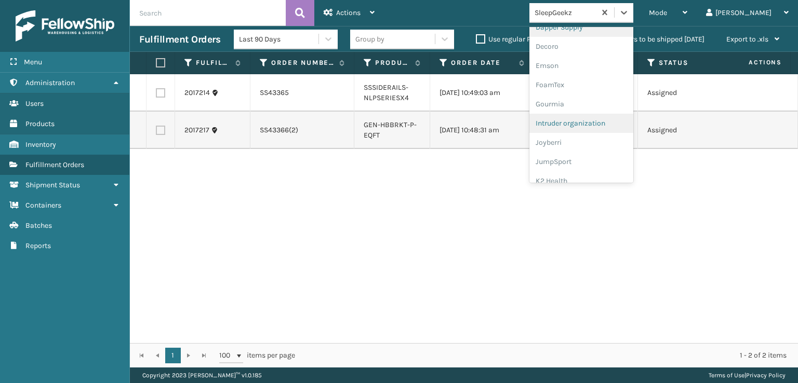
scroll to position [208, 0]
click at [582, 79] on div "FoamTex" at bounding box center [581, 80] width 104 height 19
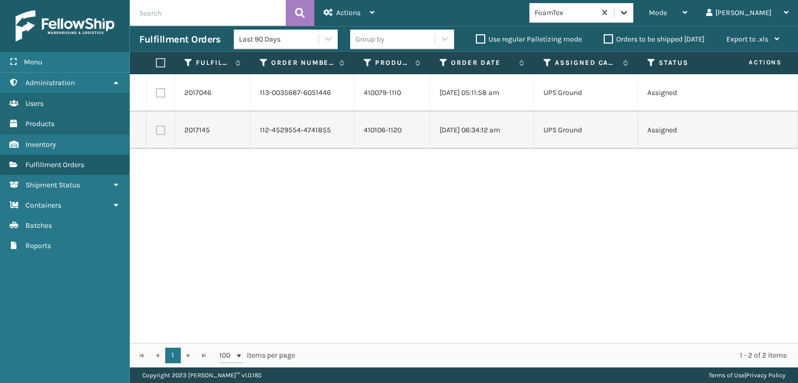
click at [633, 16] on div at bounding box center [623, 12] width 19 height 19
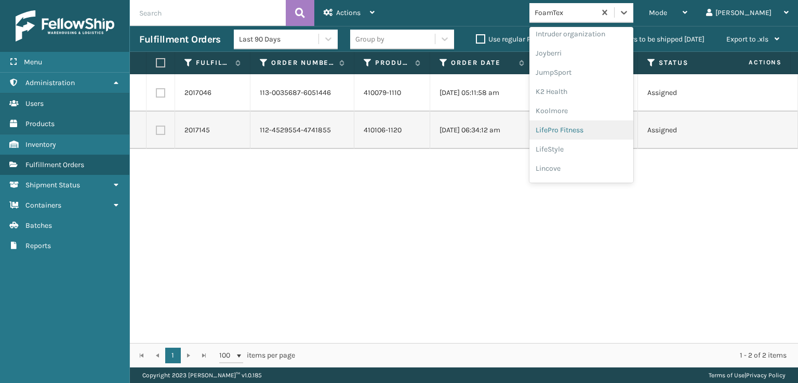
scroll to position [328, 0]
click at [594, 167] on div "[PERSON_NAME] Brands" at bounding box center [581, 171] width 104 height 19
click at [633, 7] on div at bounding box center [623, 12] width 19 height 19
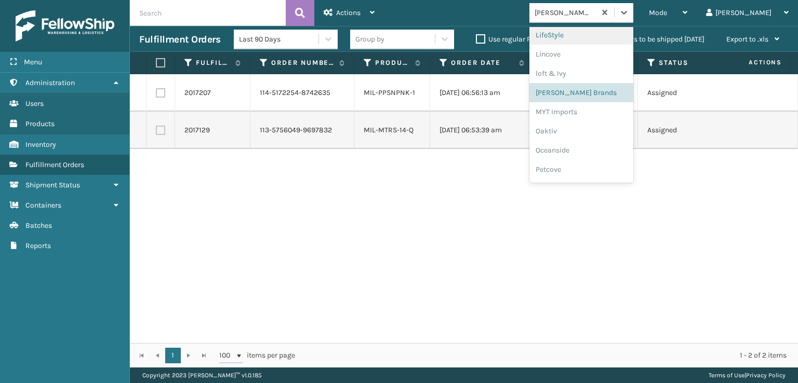
scroll to position [502, 0]
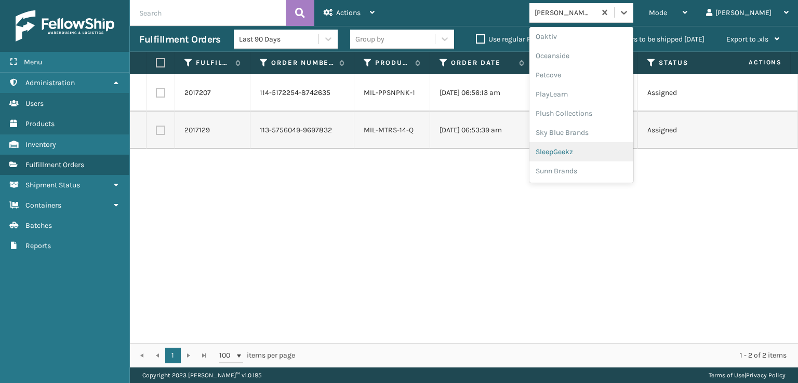
click at [604, 148] on div "SleepGeekz" at bounding box center [581, 151] width 104 height 19
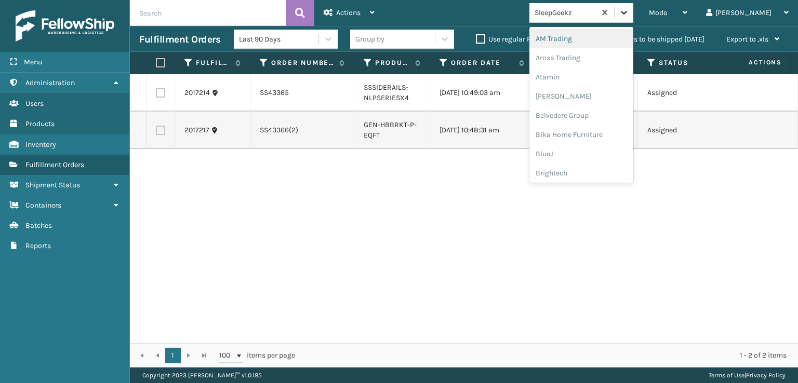
click at [633, 9] on div at bounding box center [623, 12] width 19 height 19
click at [607, 133] on div "FoamTex" at bounding box center [581, 132] width 104 height 19
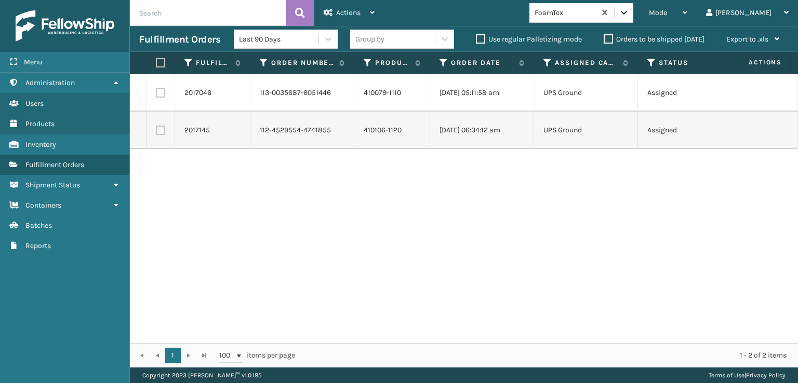
click at [633, 8] on div at bounding box center [623, 12] width 19 height 19
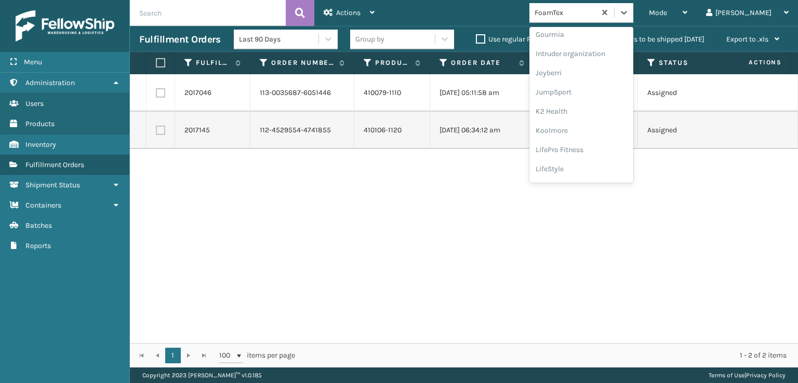
scroll to position [328, 0]
click at [613, 169] on div "[PERSON_NAME] Brands" at bounding box center [581, 171] width 104 height 19
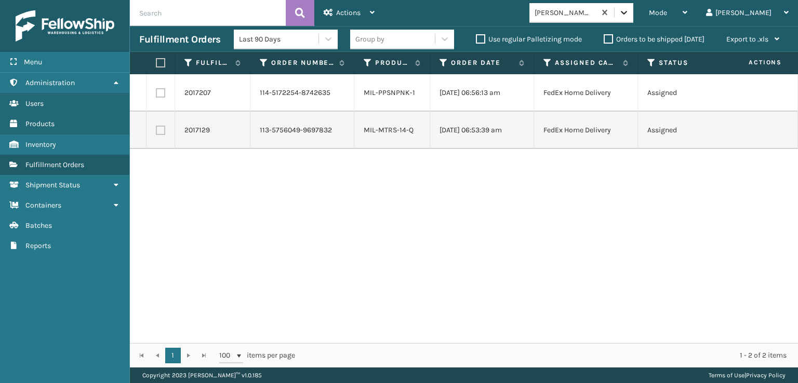
click at [629, 16] on icon at bounding box center [624, 12] width 10 height 10
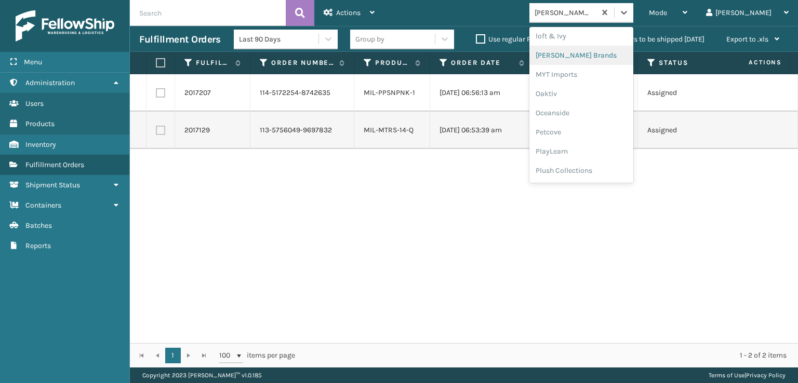
scroll to position [502, 0]
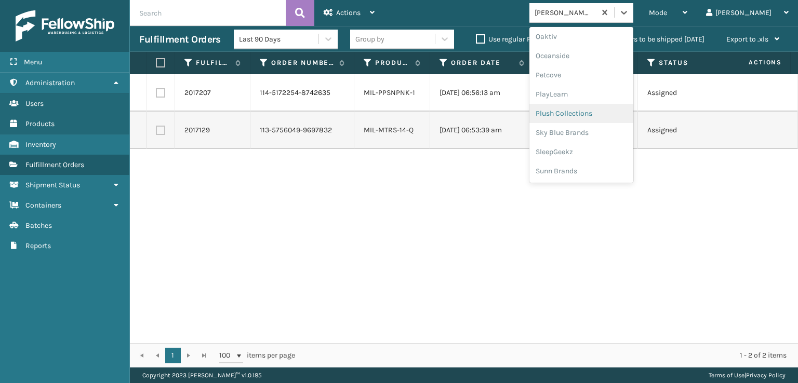
click at [628, 113] on div "Plush Collections" at bounding box center [581, 113] width 104 height 19
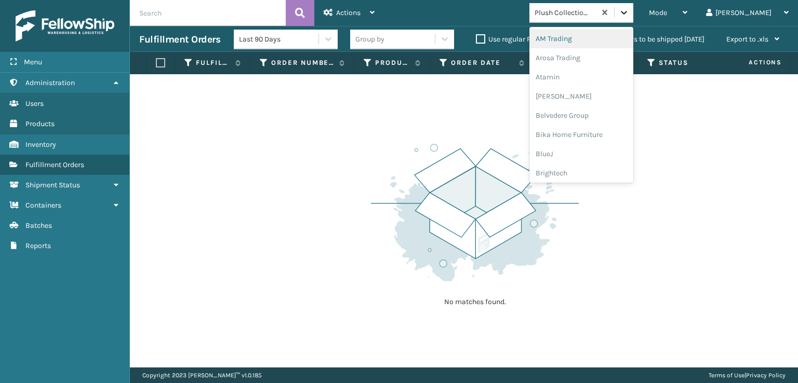
click at [627, 12] on icon at bounding box center [624, 13] width 6 height 4
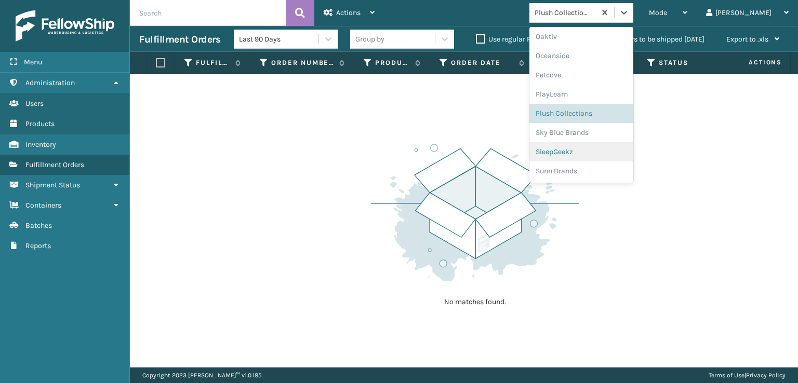
click at [615, 152] on div "SleepGeekz" at bounding box center [581, 151] width 104 height 19
